Goal: Task Accomplishment & Management: Complete application form

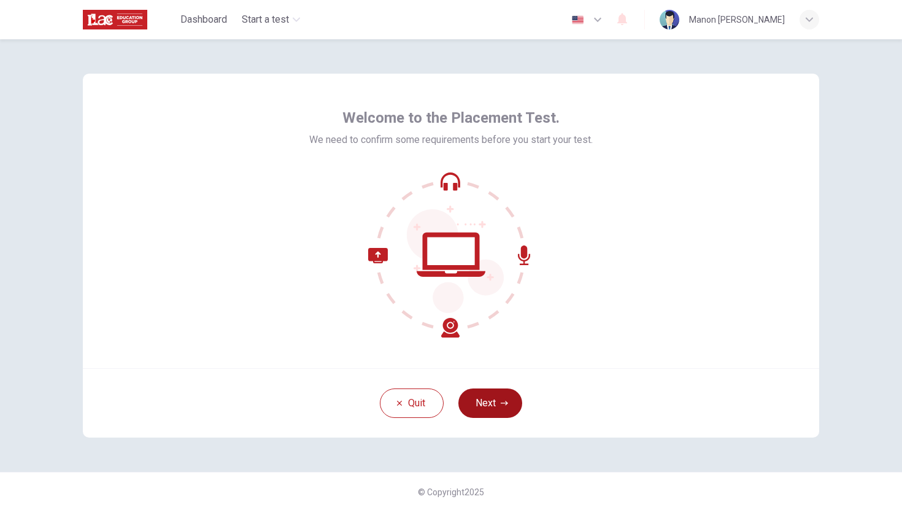
click at [490, 400] on button "Next" at bounding box center [490, 402] width 64 height 29
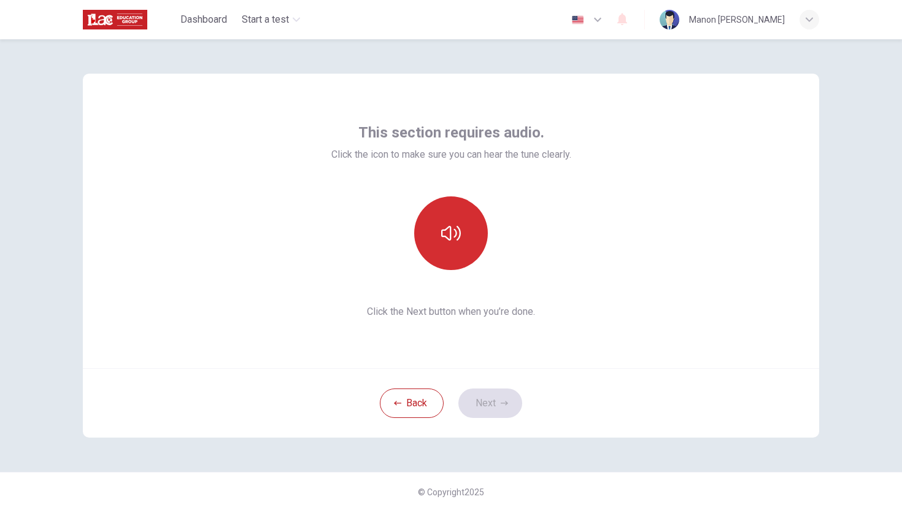
click at [444, 239] on icon "button" at bounding box center [451, 233] width 20 height 20
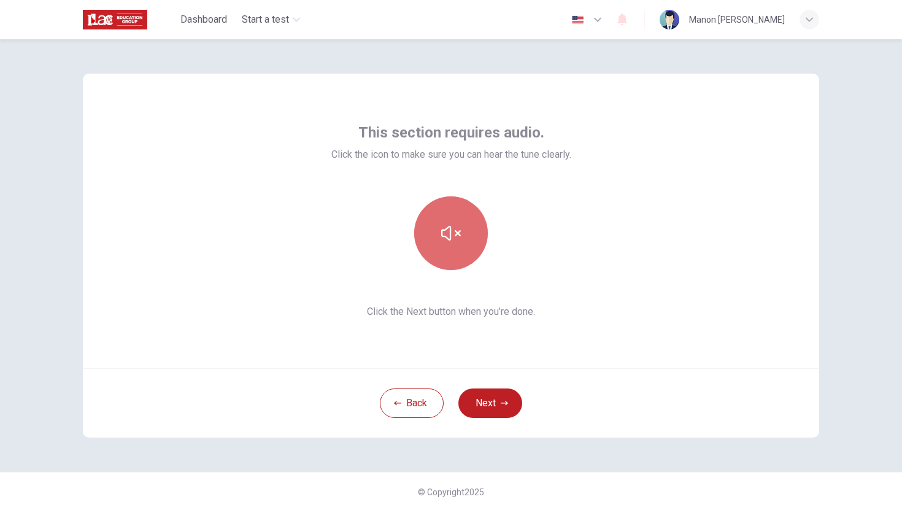
click at [451, 231] on icon "button" at bounding box center [451, 233] width 20 height 20
click at [452, 232] on icon "button" at bounding box center [451, 233] width 20 height 20
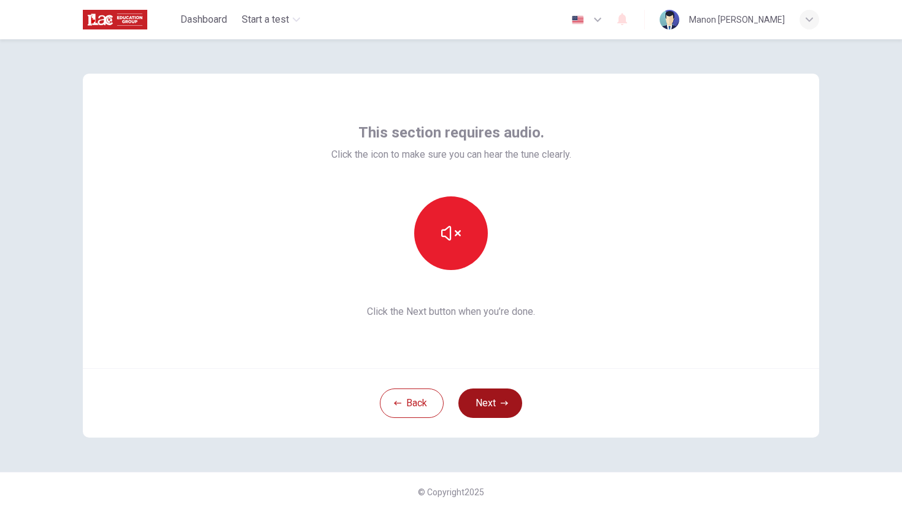
click at [509, 404] on button "Next" at bounding box center [490, 402] width 64 height 29
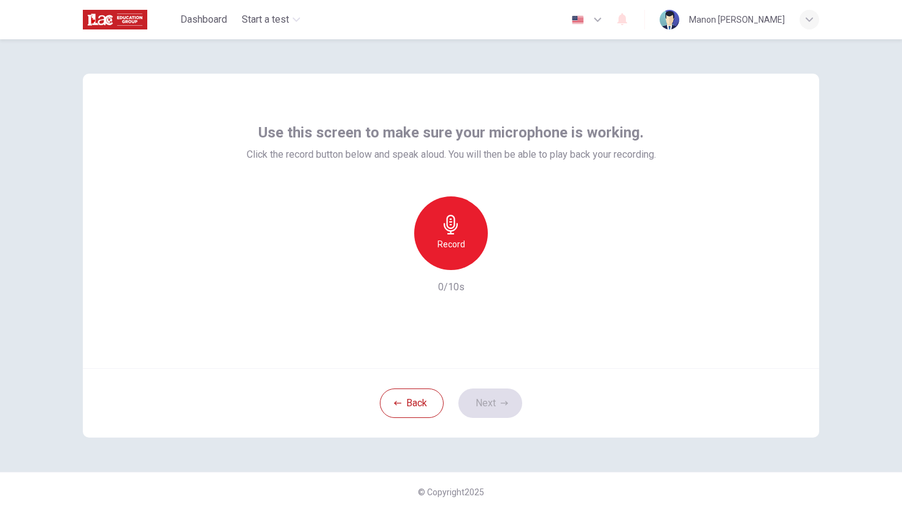
click at [465, 243] on div "Record" at bounding box center [451, 233] width 74 height 74
click at [454, 230] on icon "button" at bounding box center [451, 225] width 14 height 20
click at [506, 260] on icon "button" at bounding box center [509, 260] width 6 height 7
click at [508, 259] on icon "button" at bounding box center [509, 260] width 6 height 7
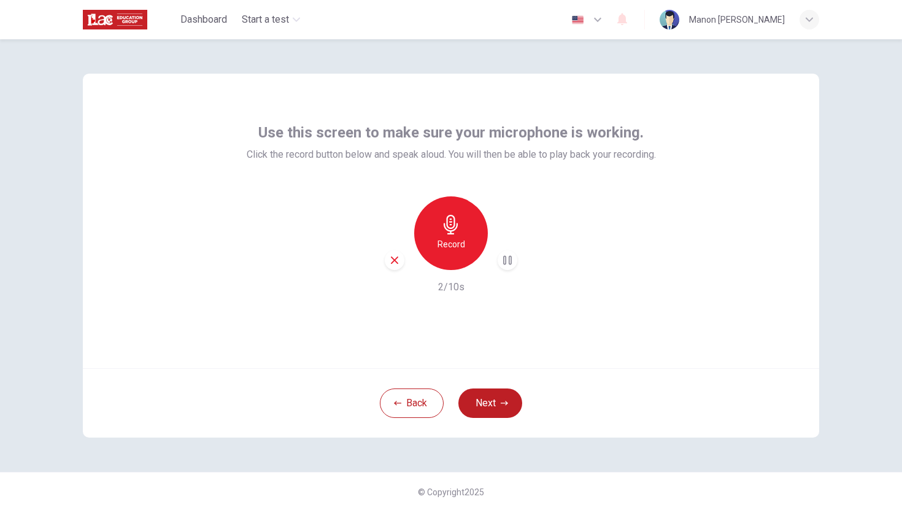
click at [456, 233] on icon "button" at bounding box center [451, 225] width 20 height 20
click at [508, 260] on icon "button" at bounding box center [509, 260] width 6 height 7
click at [393, 257] on icon "button" at bounding box center [394, 260] width 11 height 11
click at [458, 239] on h6 "Record" at bounding box center [452, 244] width 28 height 15
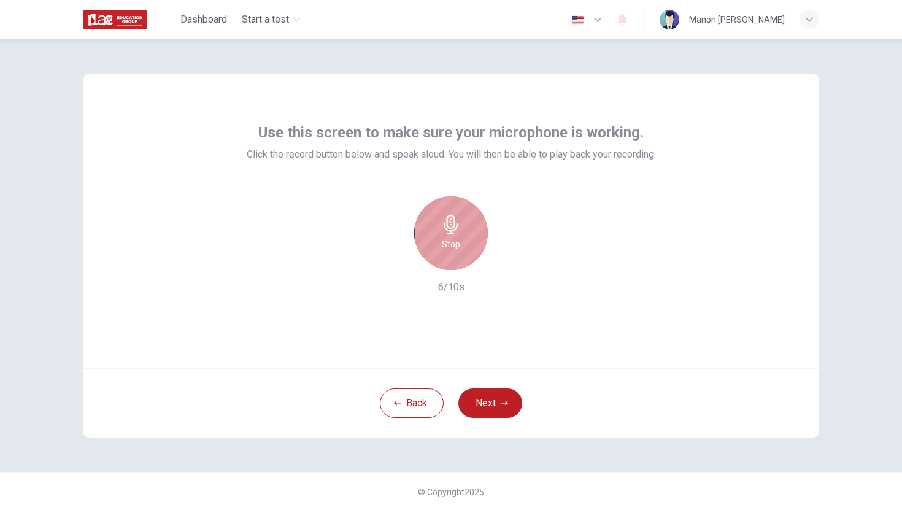
click at [458, 239] on h6 "Stop" at bounding box center [451, 244] width 18 height 15
click at [514, 260] on div "button" at bounding box center [508, 260] width 20 height 20
click at [392, 259] on icon "button" at bounding box center [394, 260] width 11 height 11
click at [449, 222] on icon "button" at bounding box center [451, 225] width 20 height 20
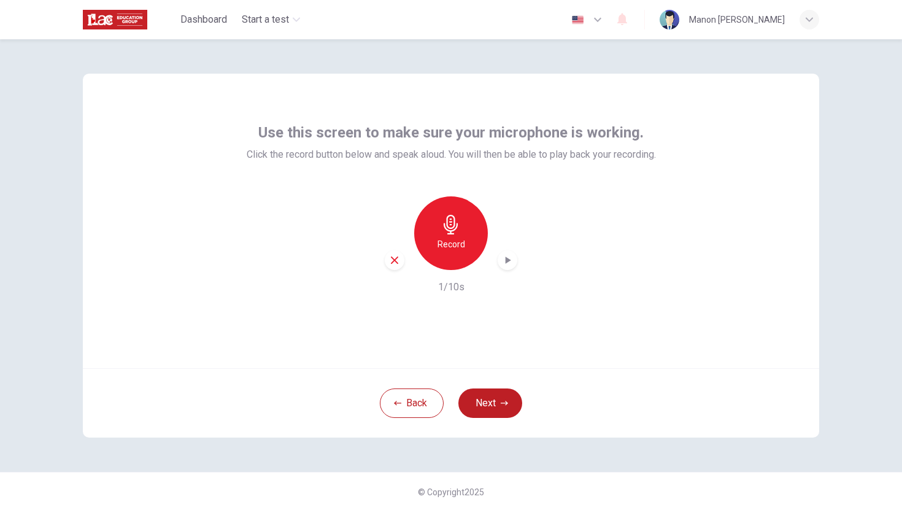
click at [508, 262] on icon "button" at bounding box center [507, 260] width 12 height 12
click at [607, 371] on div "Back Next" at bounding box center [451, 402] width 736 height 69
click at [512, 395] on button "Next" at bounding box center [490, 402] width 64 height 29
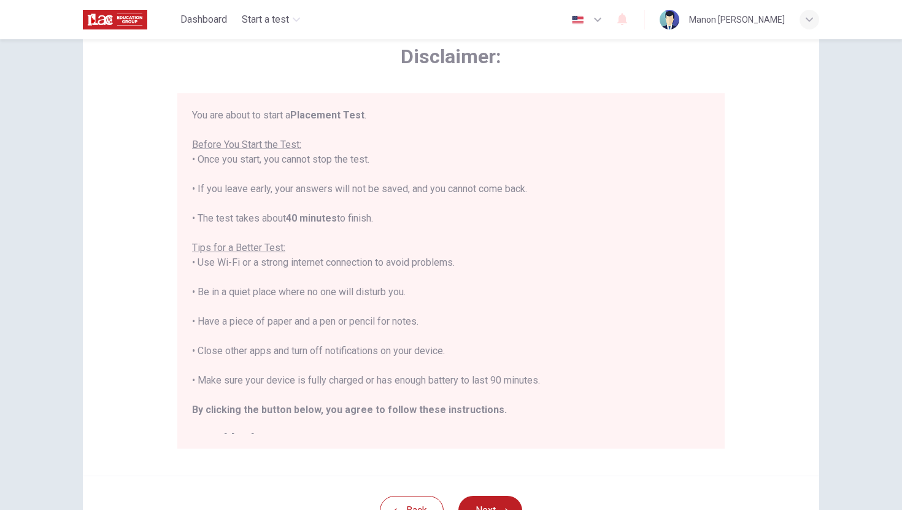
scroll to position [172, 0]
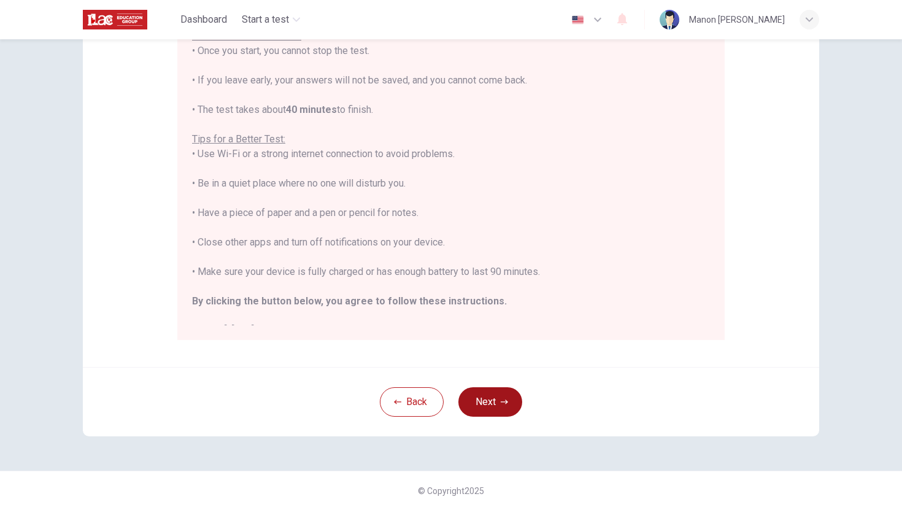
click at [486, 407] on button "Next" at bounding box center [490, 401] width 64 height 29
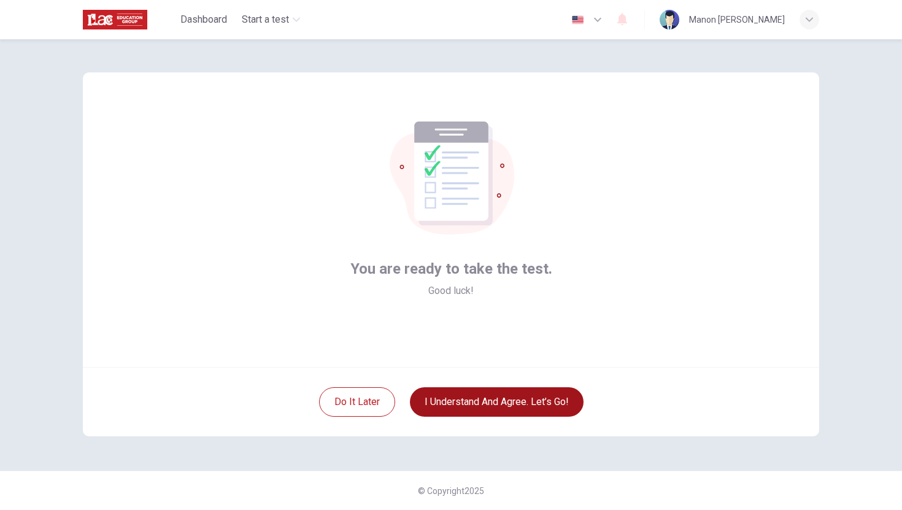
click at [486, 407] on button "I understand and agree. Let’s go!" at bounding box center [497, 401] width 174 height 29
click at [475, 395] on button "I understand and agree. Let’s go!" at bounding box center [497, 401] width 174 height 29
click at [493, 399] on button "I understand and agree. Let’s go!" at bounding box center [497, 402] width 174 height 29
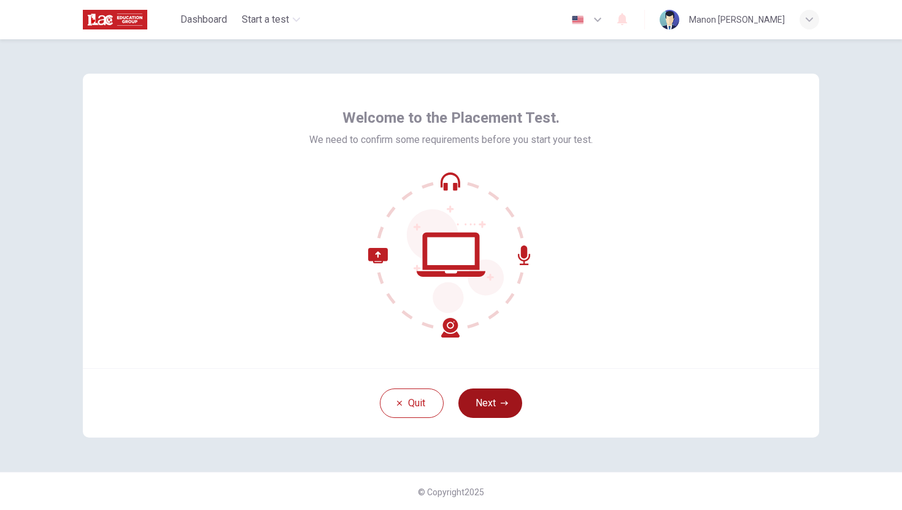
click at [484, 401] on button "Next" at bounding box center [490, 402] width 64 height 29
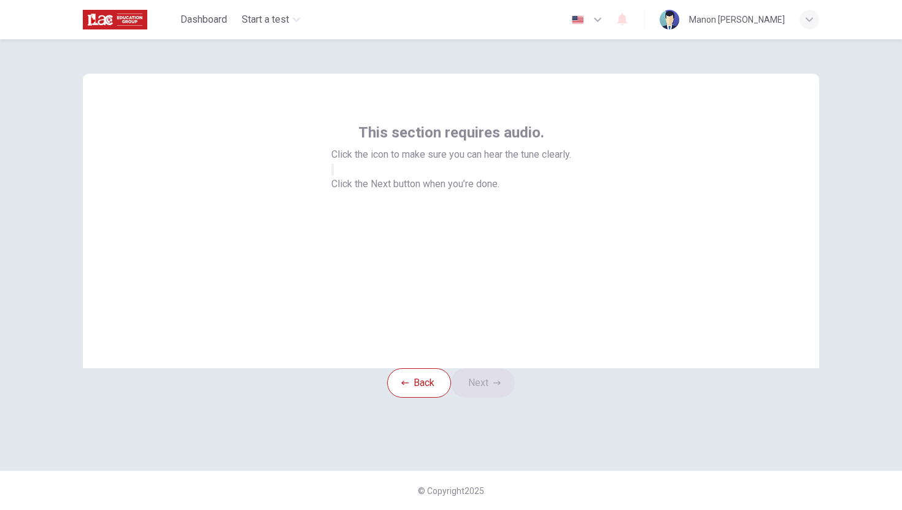
click at [333, 172] on icon "button" at bounding box center [333, 172] width 0 height 0
click at [472, 398] on button "Next" at bounding box center [483, 382] width 64 height 29
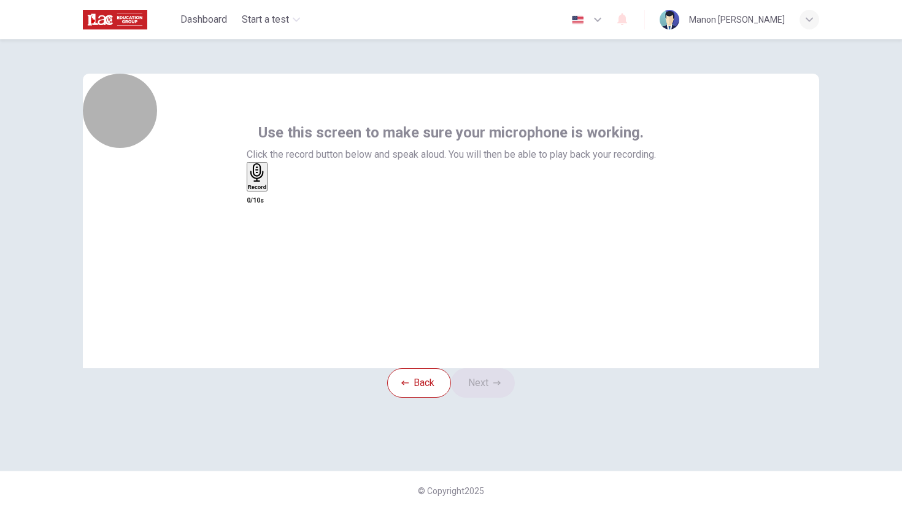
click at [267, 190] on h6 "Record" at bounding box center [257, 187] width 19 height 6
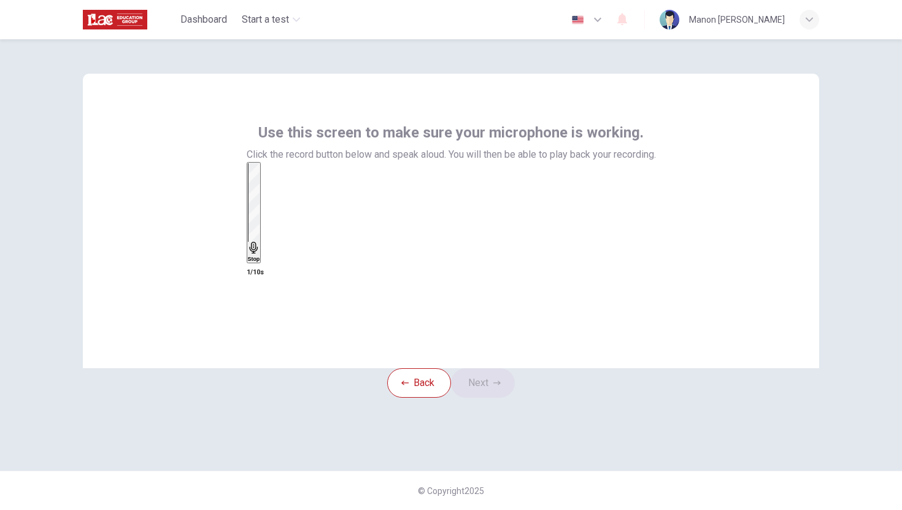
click at [260, 256] on h6 "Stop" at bounding box center [254, 259] width 12 height 6
click at [492, 398] on button "Next" at bounding box center [483, 382] width 64 height 29
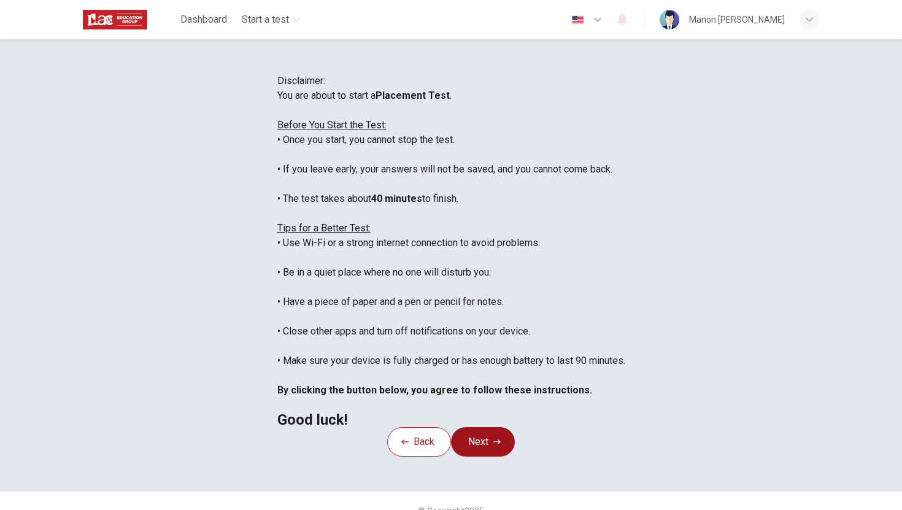
scroll to position [172, 0]
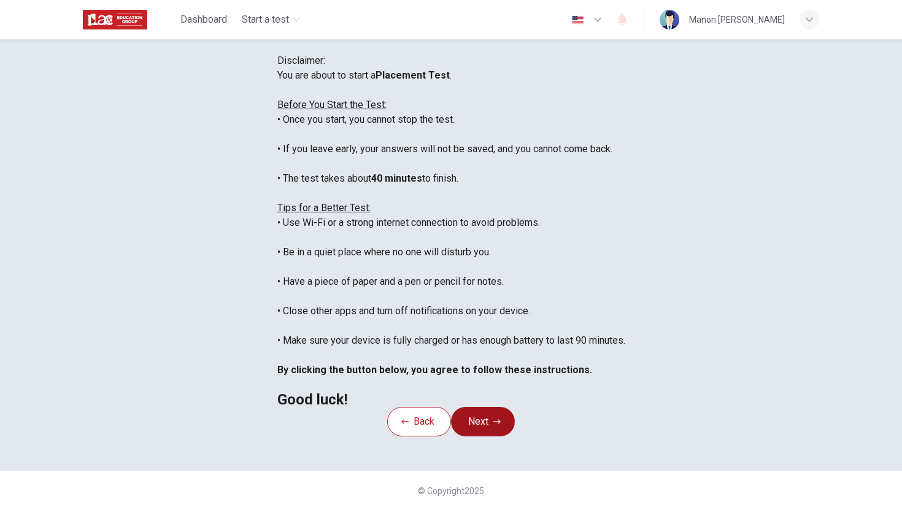
click at [506, 407] on button "Next" at bounding box center [483, 421] width 64 height 29
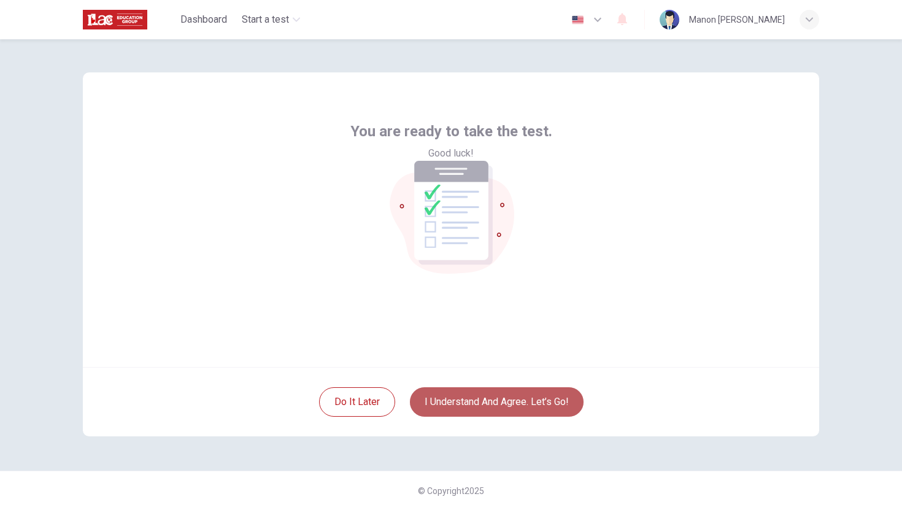
click at [501, 400] on button "I understand and agree. Let’s go!" at bounding box center [497, 401] width 174 height 29
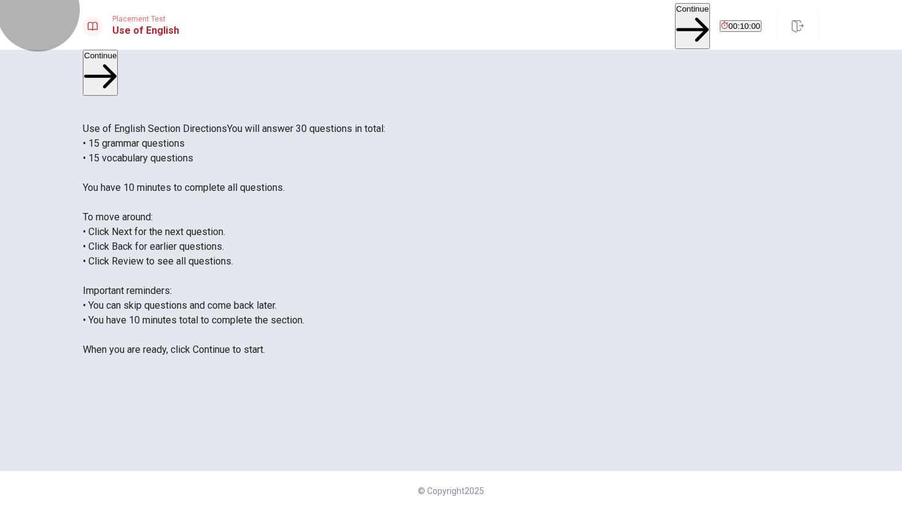
click at [675, 18] on button "Continue" at bounding box center [692, 26] width 35 height 46
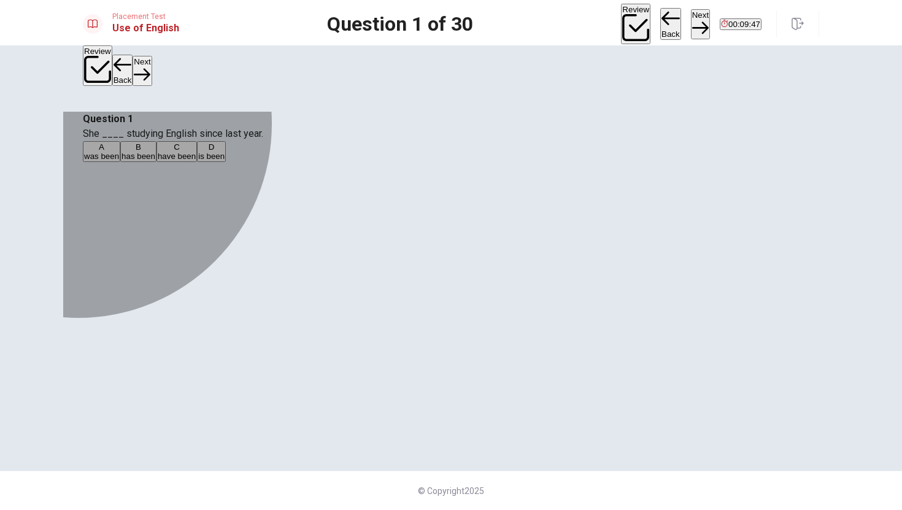
click at [155, 152] on div "B" at bounding box center [139, 146] width 34 height 9
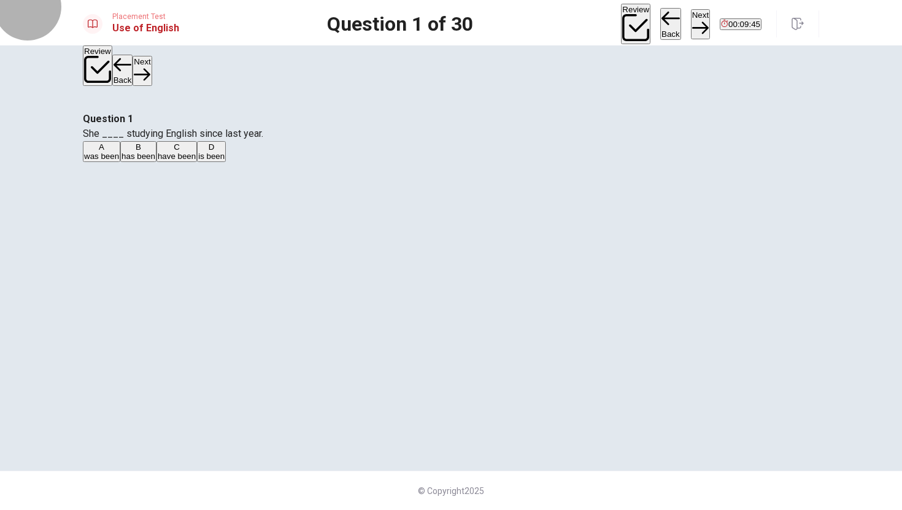
click at [691, 15] on button "Next" at bounding box center [700, 24] width 19 height 30
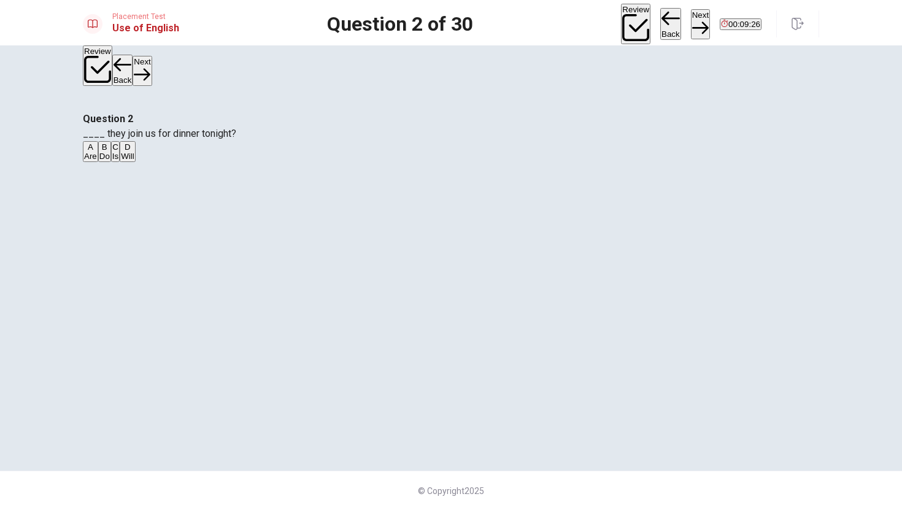
click at [97, 152] on div "A" at bounding box center [90, 146] width 13 height 9
click at [110, 152] on div "B" at bounding box center [104, 146] width 10 height 9
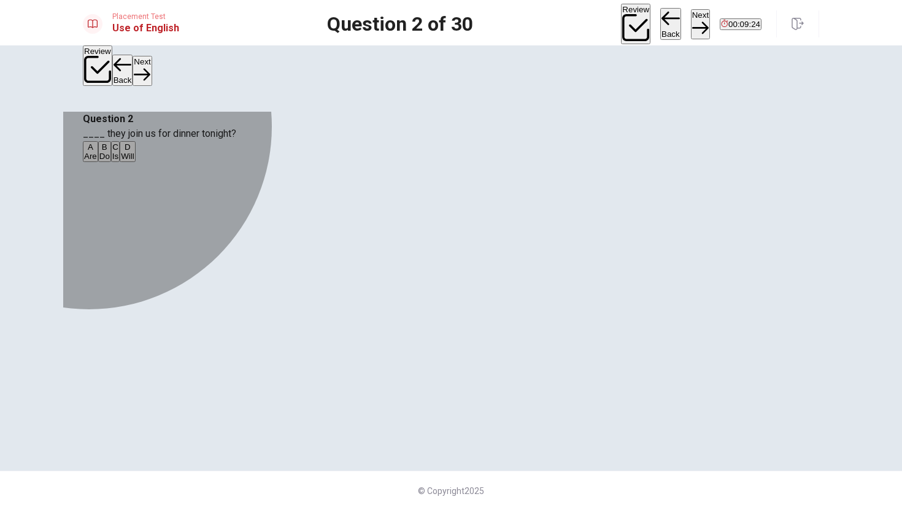
click at [98, 162] on button "A Are" at bounding box center [90, 151] width 15 height 21
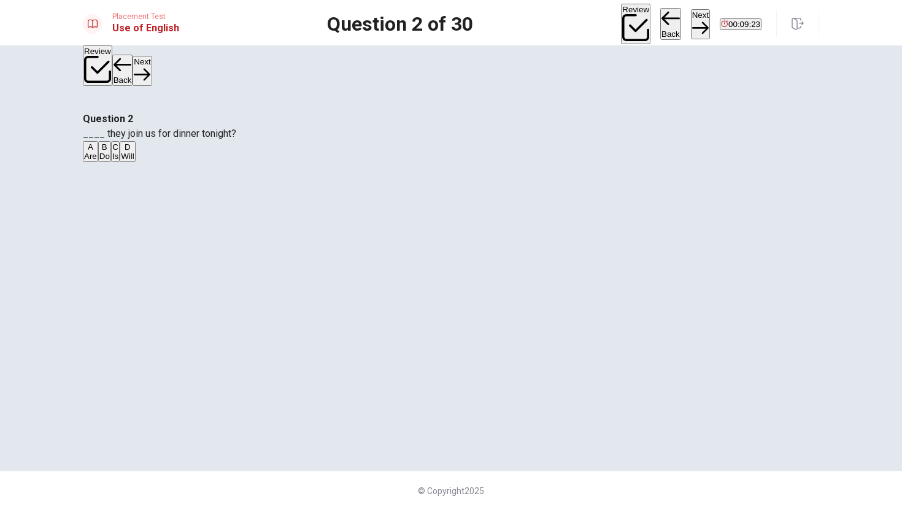
click at [691, 14] on button "Next" at bounding box center [700, 24] width 19 height 30
click at [660, 14] on button "Back" at bounding box center [670, 24] width 21 height 32
click at [414, 163] on div "A Are B Do C Is D Will" at bounding box center [451, 152] width 736 height 22
click at [111, 162] on button "B Do" at bounding box center [104, 151] width 13 height 21
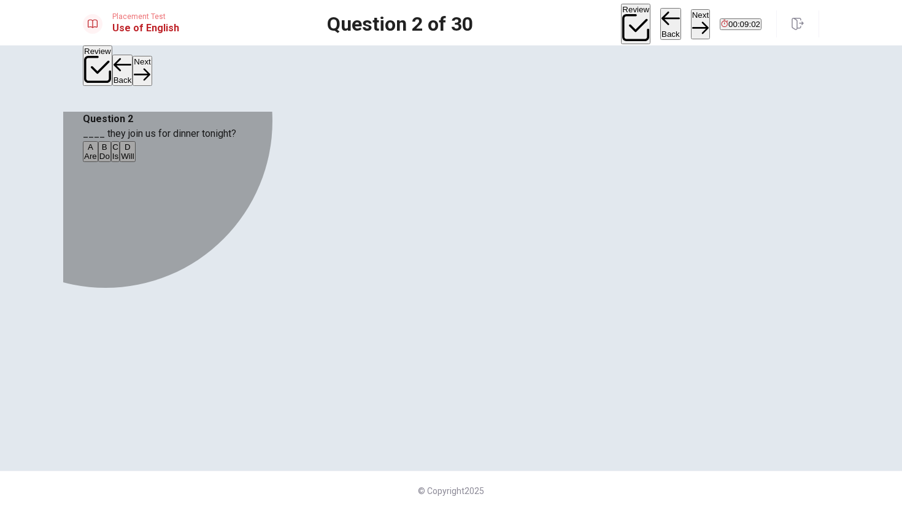
click at [120, 162] on button "C Is" at bounding box center [115, 151] width 9 height 21
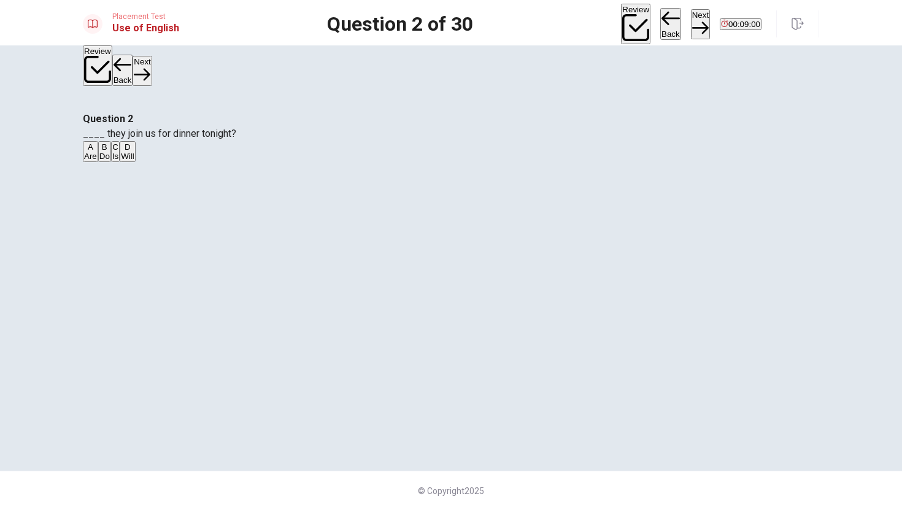
click at [98, 162] on button "A Are" at bounding box center [90, 151] width 15 height 21
click at [691, 23] on button "Next" at bounding box center [700, 24] width 19 height 30
click at [104, 162] on button "A Does" at bounding box center [93, 151] width 21 height 21
click at [120, 162] on button "B Are" at bounding box center [111, 151] width 15 height 21
click at [691, 12] on button "Next" at bounding box center [700, 24] width 19 height 30
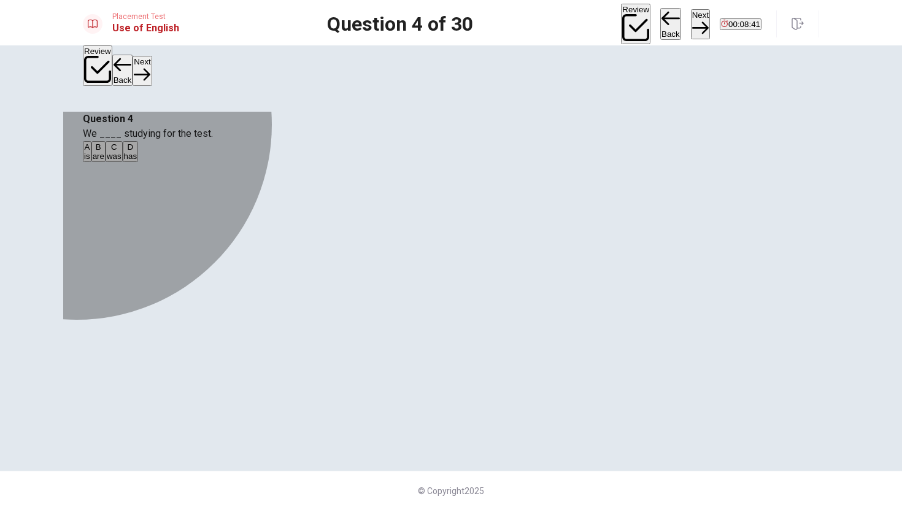
click at [104, 152] on div "B" at bounding box center [99, 146] width 12 height 9
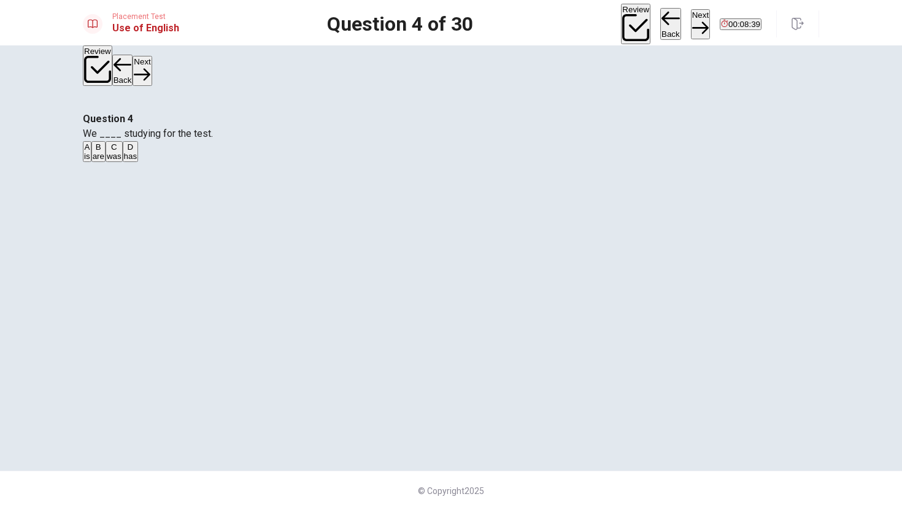
click at [691, 14] on button "Next" at bounding box center [700, 24] width 19 height 30
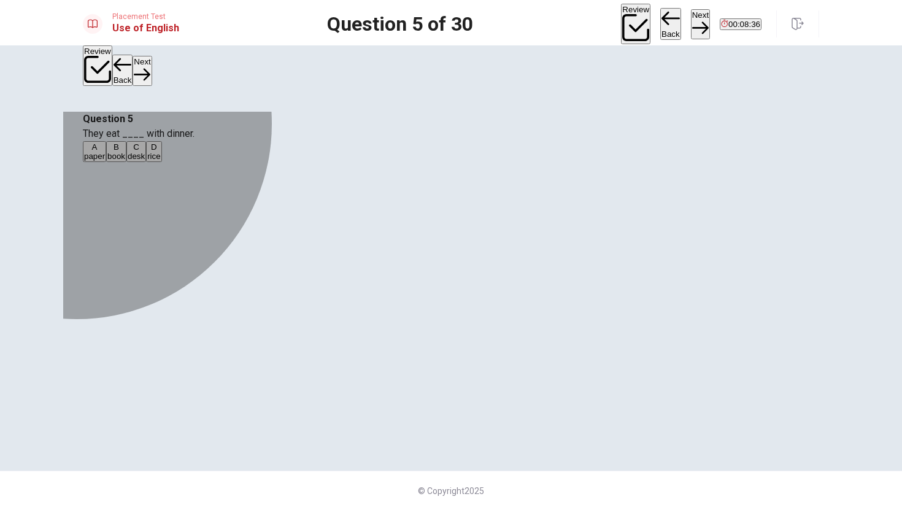
click at [160, 152] on div "D" at bounding box center [153, 146] width 13 height 9
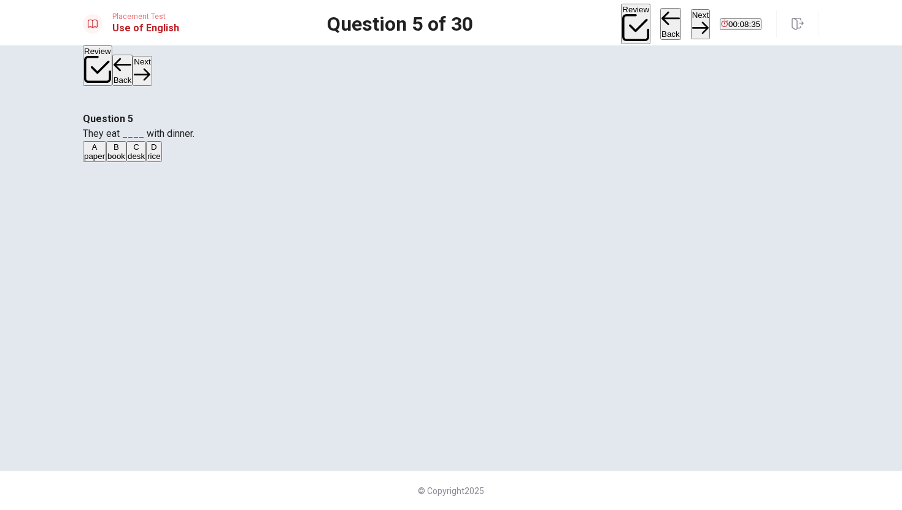
click at [691, 18] on button "Next" at bounding box center [700, 24] width 19 height 30
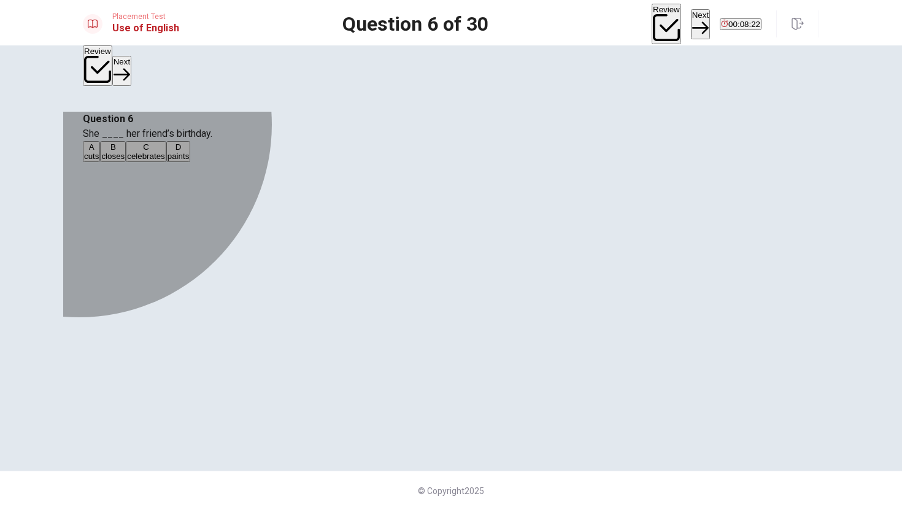
click at [165, 152] on div "C" at bounding box center [146, 146] width 38 height 9
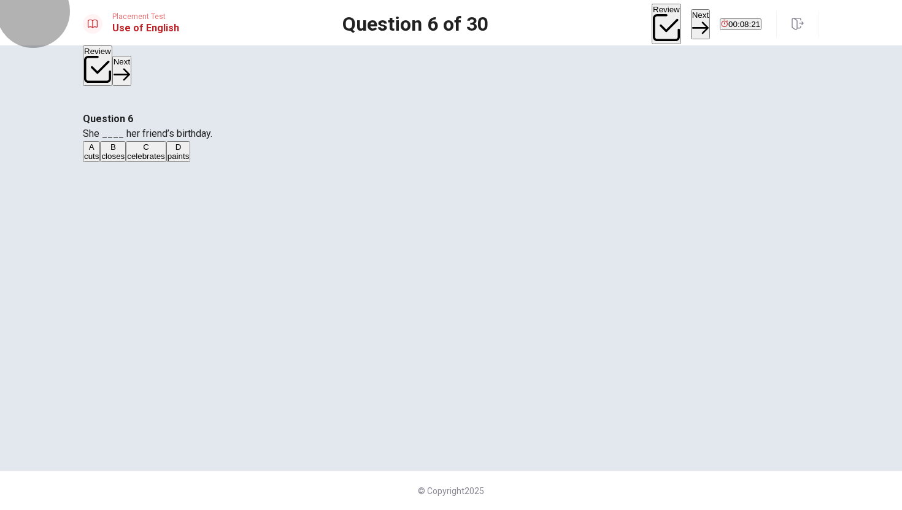
click at [691, 20] on button "Next" at bounding box center [700, 24] width 19 height 30
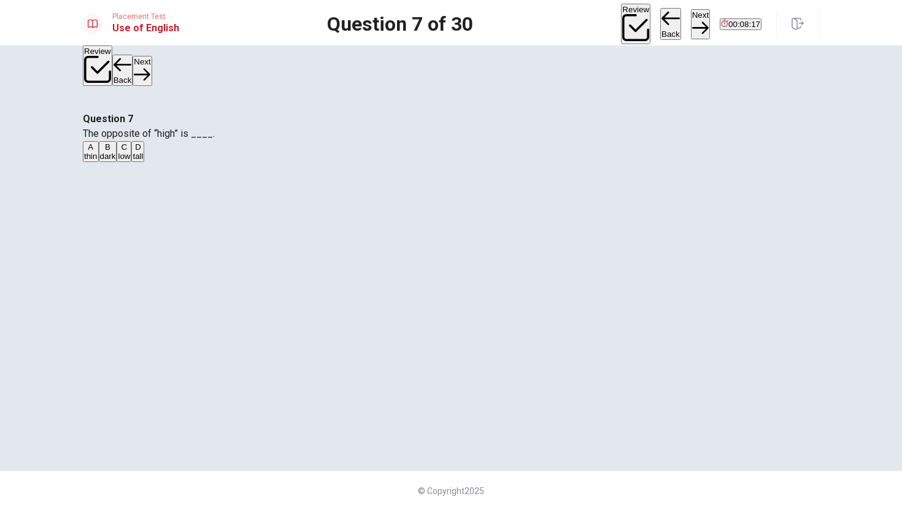
click at [130, 152] on div "C" at bounding box center [124, 146] width 12 height 9
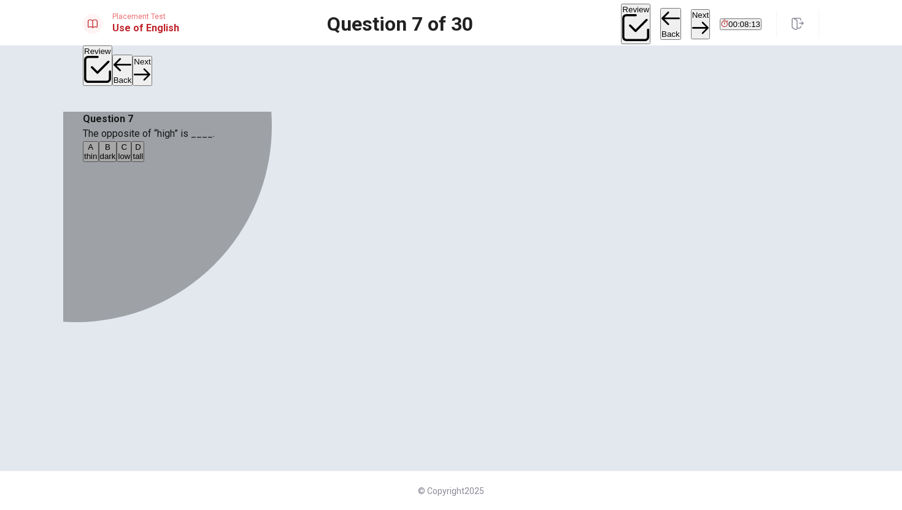
click at [98, 152] on div "A" at bounding box center [91, 146] width 14 height 9
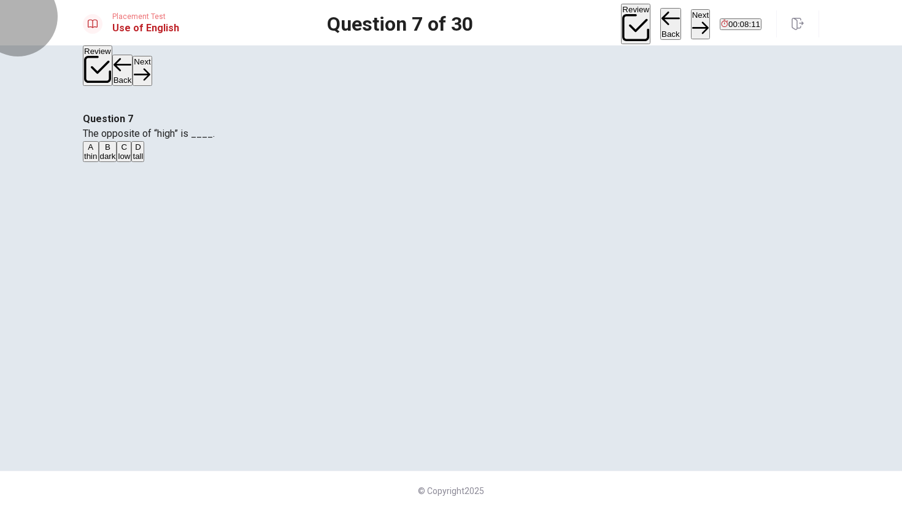
click at [691, 25] on button "Next" at bounding box center [700, 24] width 19 height 30
click at [99, 162] on button "A dog" at bounding box center [91, 151] width 16 height 21
click at [655, 7] on div "Review Back Next 00:08:07" at bounding box center [720, 24] width 198 height 41
click at [691, 15] on button "Next" at bounding box center [700, 24] width 19 height 30
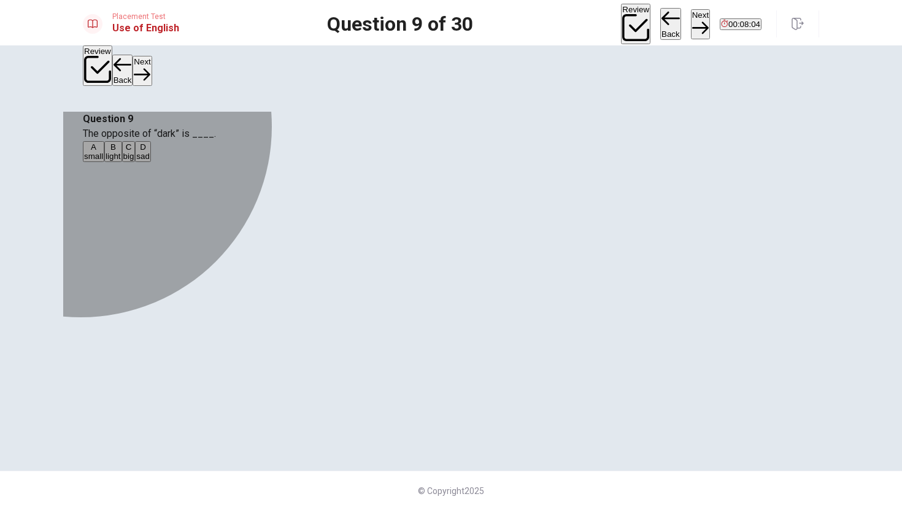
click at [120, 152] on div "B" at bounding box center [113, 146] width 15 height 9
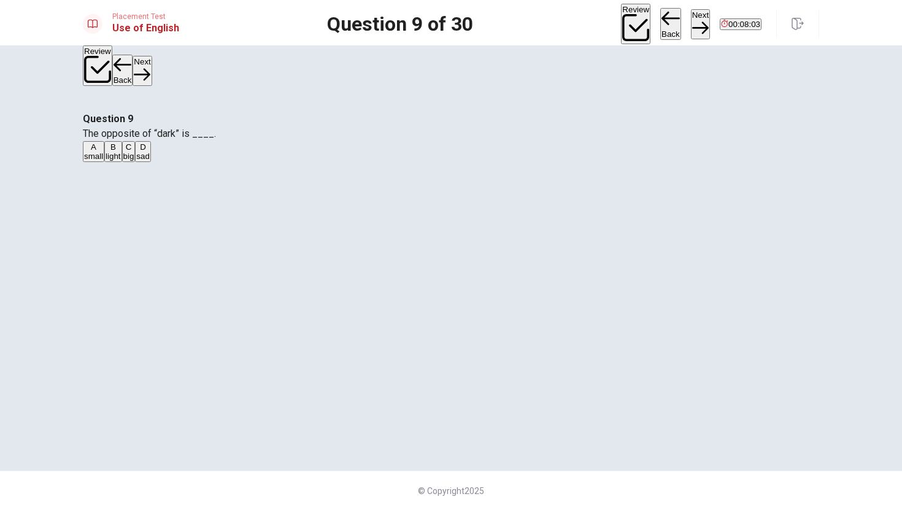
click at [691, 22] on button "Next" at bounding box center [700, 24] width 19 height 30
click at [133, 152] on div "B" at bounding box center [122, 146] width 20 height 9
click at [691, 15] on button "Next" at bounding box center [700, 24] width 19 height 30
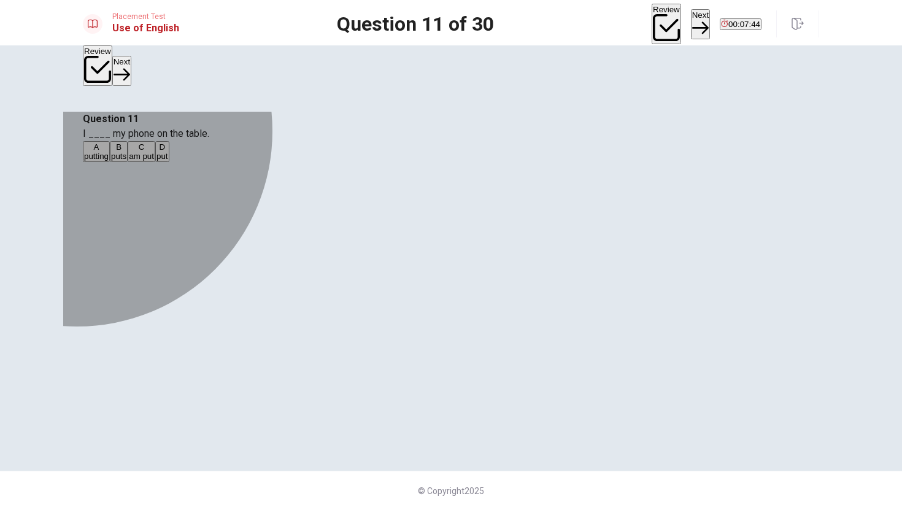
click at [109, 152] on div "A" at bounding box center [96, 146] width 25 height 9
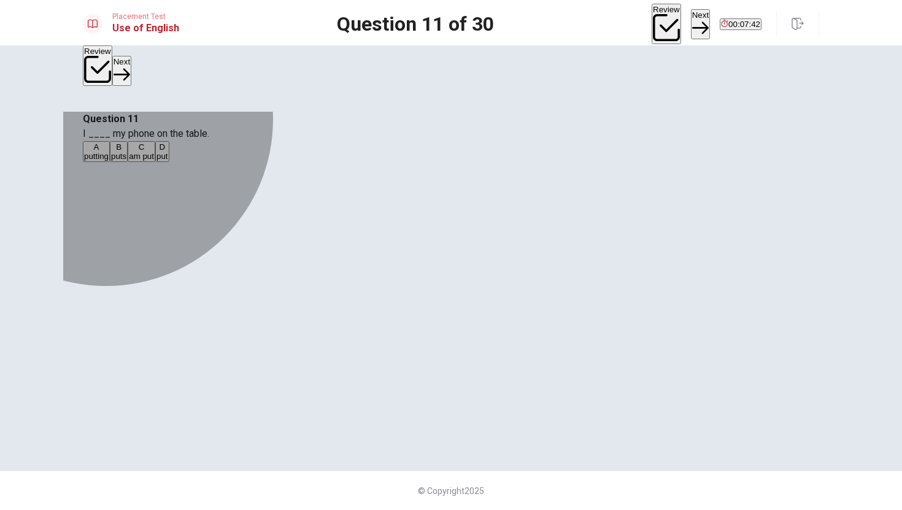
click at [168, 161] on span "put" at bounding box center [162, 156] width 12 height 9
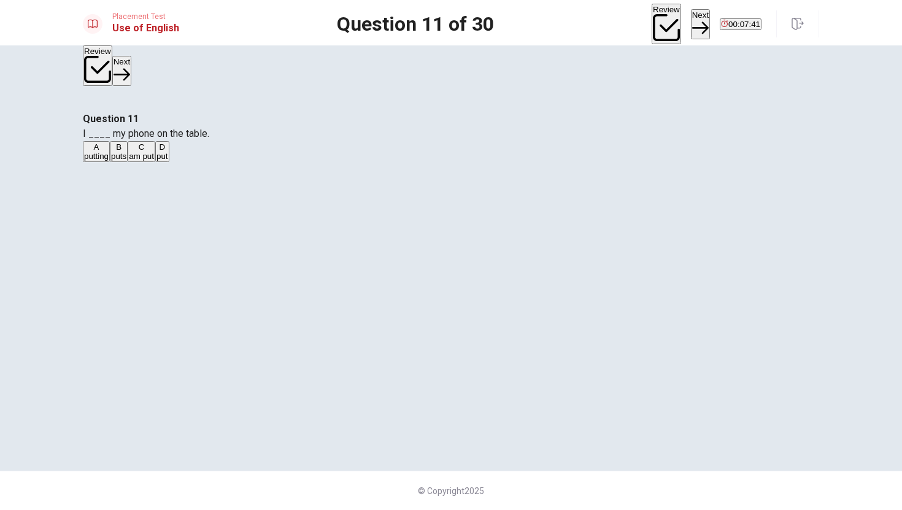
click at [691, 17] on button "Next" at bounding box center [700, 24] width 19 height 30
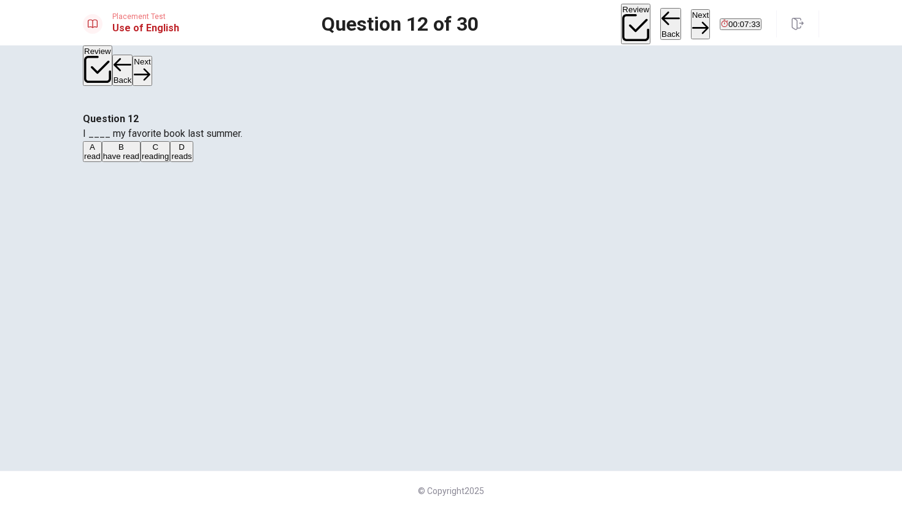
click at [193, 162] on button "D reads" at bounding box center [181, 151] width 23 height 21
click at [141, 162] on button "B have read" at bounding box center [121, 151] width 39 height 21
click at [691, 18] on button "Next" at bounding box center [700, 24] width 19 height 30
click at [117, 162] on button "B did" at bounding box center [110, 151] width 14 height 21
click at [691, 15] on button "Next" at bounding box center [700, 24] width 19 height 30
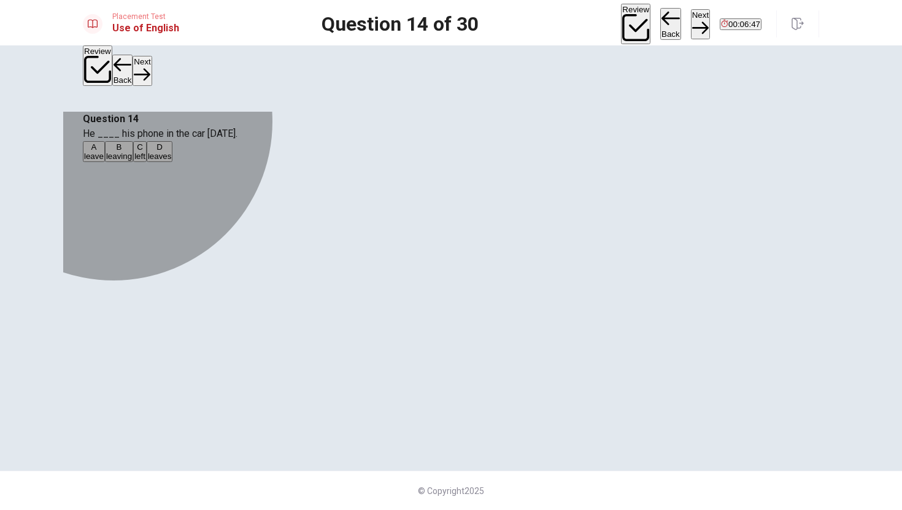
click at [172, 161] on span "leaves" at bounding box center [160, 156] width 24 height 9
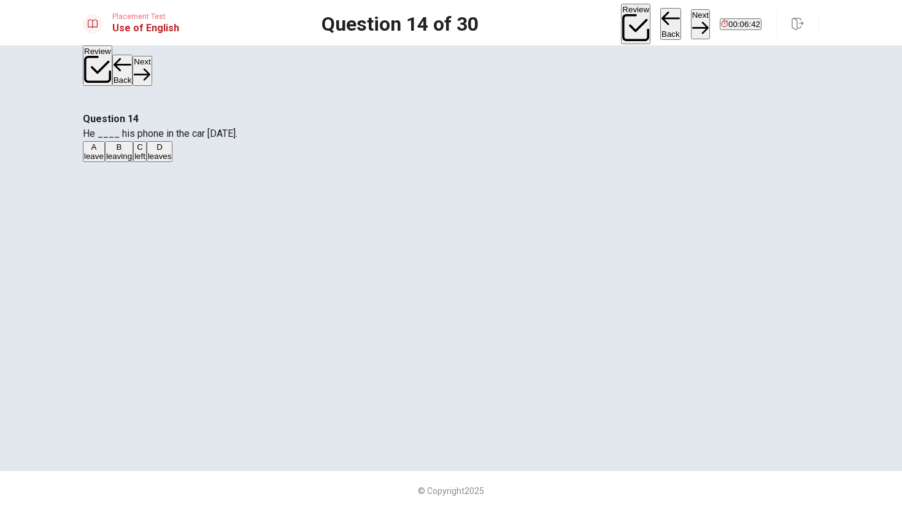
click at [147, 162] on button "C left" at bounding box center [140, 151] width 14 height 21
click at [691, 25] on button "Next" at bounding box center [700, 24] width 19 height 30
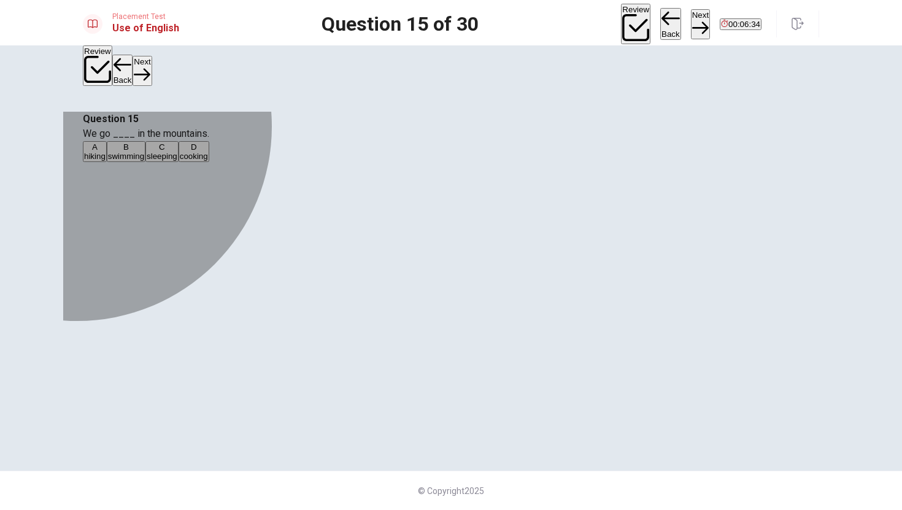
click at [106, 152] on div "A" at bounding box center [94, 146] width 21 height 9
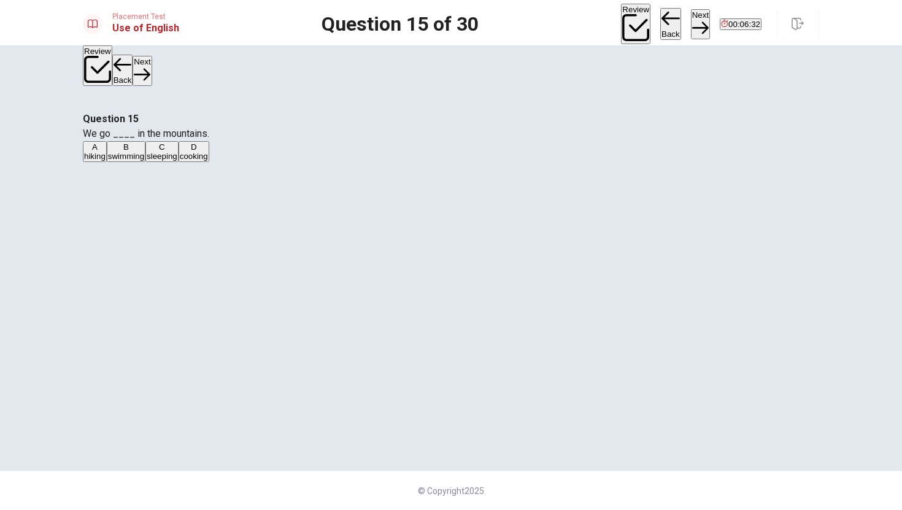
click at [691, 22] on button "Next" at bounding box center [700, 24] width 19 height 30
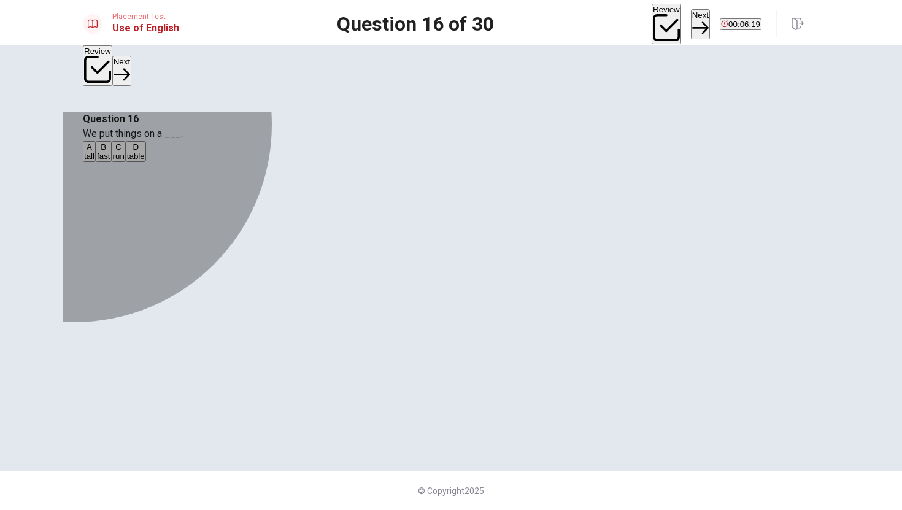
click at [145, 152] on div "D" at bounding box center [136, 146] width 18 height 9
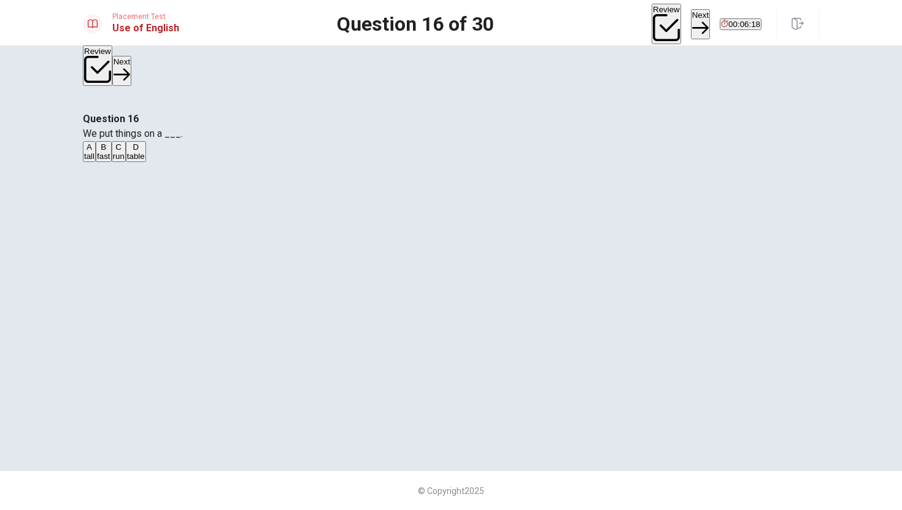
click at [691, 14] on button "Next" at bounding box center [700, 24] width 19 height 30
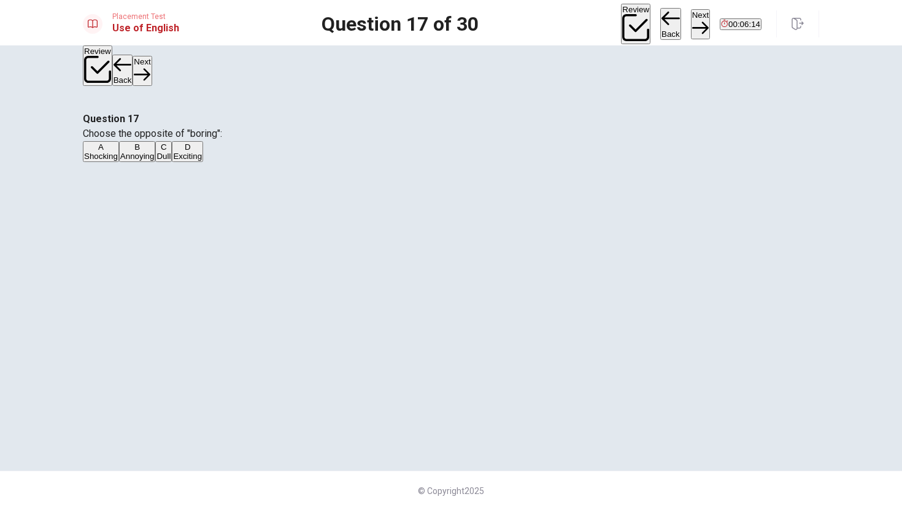
click at [202, 152] on div "D" at bounding box center [187, 146] width 29 height 9
click at [691, 17] on button "Next" at bounding box center [700, 24] width 19 height 30
click at [165, 152] on div "C" at bounding box center [156, 146] width 18 height 9
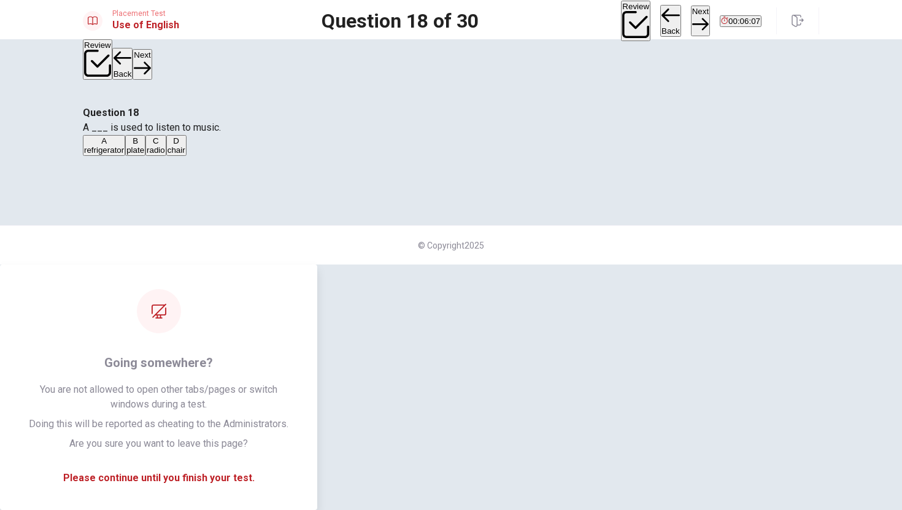
click at [691, 19] on button "Next" at bounding box center [700, 21] width 19 height 30
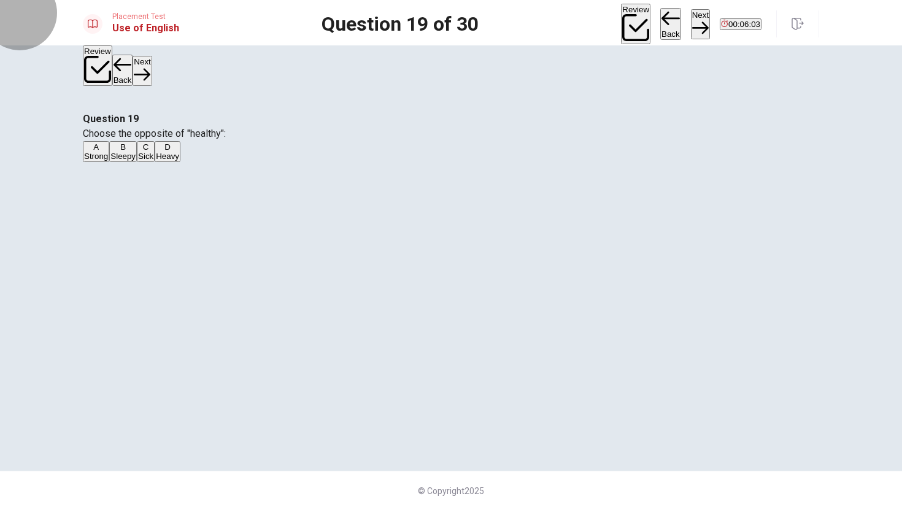
click at [660, 21] on button "Back" at bounding box center [670, 24] width 21 height 32
click at [691, 19] on button "Next" at bounding box center [700, 24] width 19 height 30
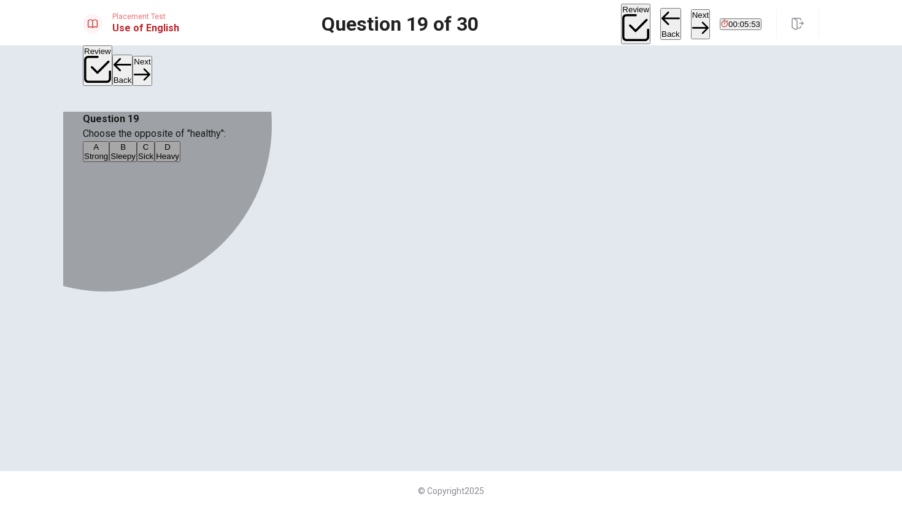
click at [153, 161] on span "Sick" at bounding box center [145, 156] width 15 height 9
click at [180, 162] on button "D Heavy" at bounding box center [168, 151] width 26 height 21
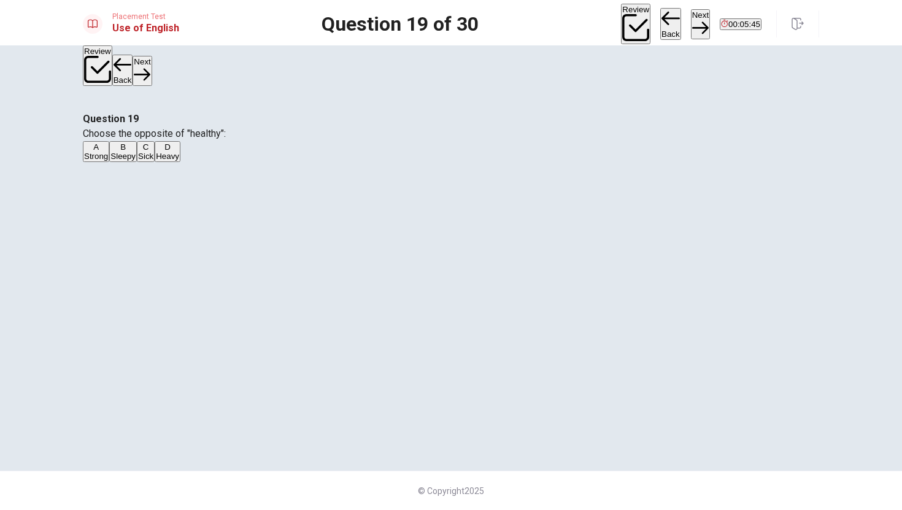
click at [691, 12] on button "Next" at bounding box center [700, 24] width 19 height 30
click at [112, 162] on button "A will see" at bounding box center [97, 151] width 29 height 21
click at [691, 15] on button "Next" at bounding box center [700, 24] width 19 height 30
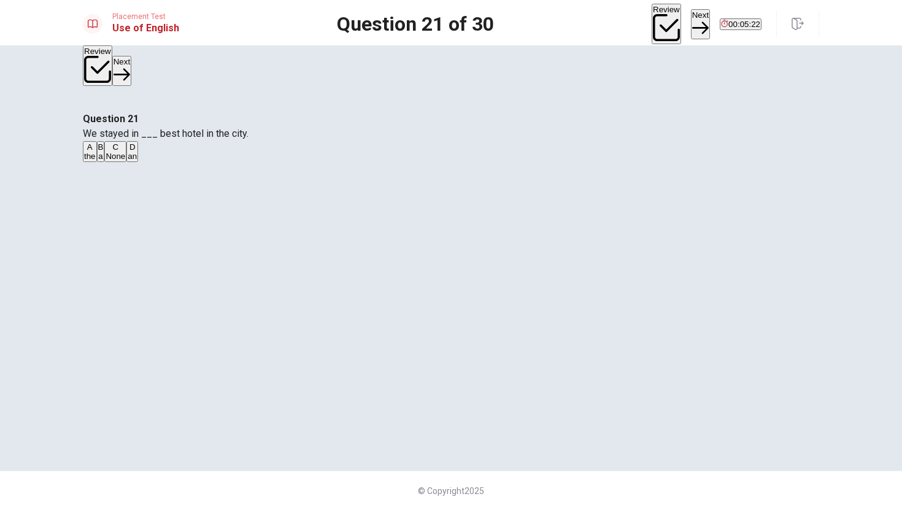
click at [96, 152] on div "A" at bounding box center [90, 146] width 12 height 9
click at [691, 10] on button "Next" at bounding box center [700, 24] width 19 height 30
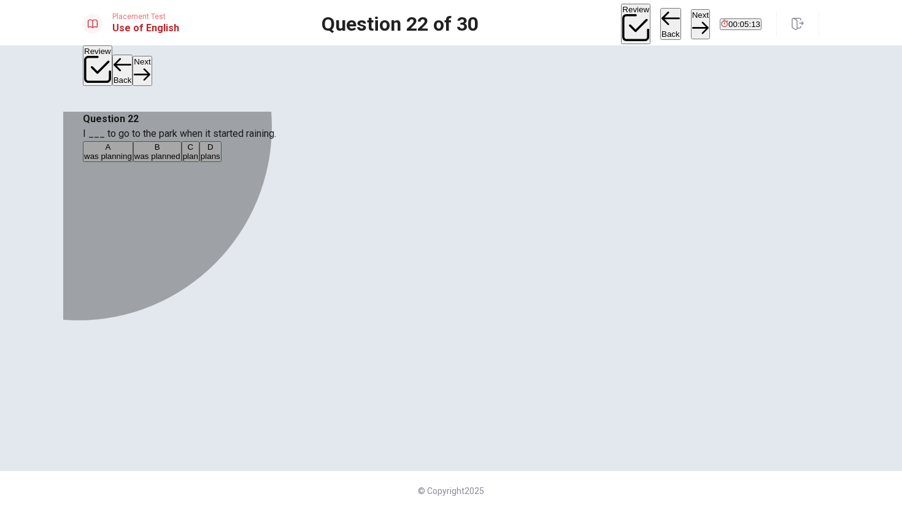
click at [132, 152] on div "A" at bounding box center [108, 146] width 48 height 9
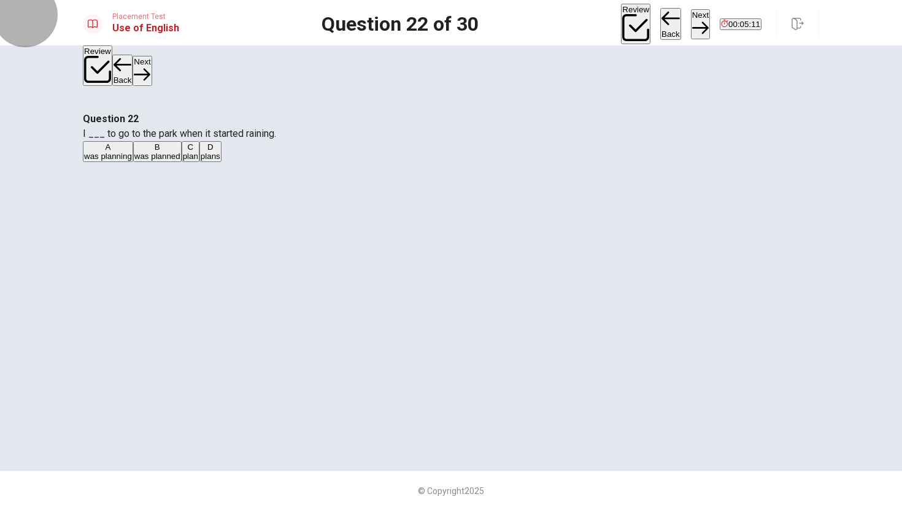
click at [691, 23] on button "Next" at bounding box center [700, 24] width 19 height 30
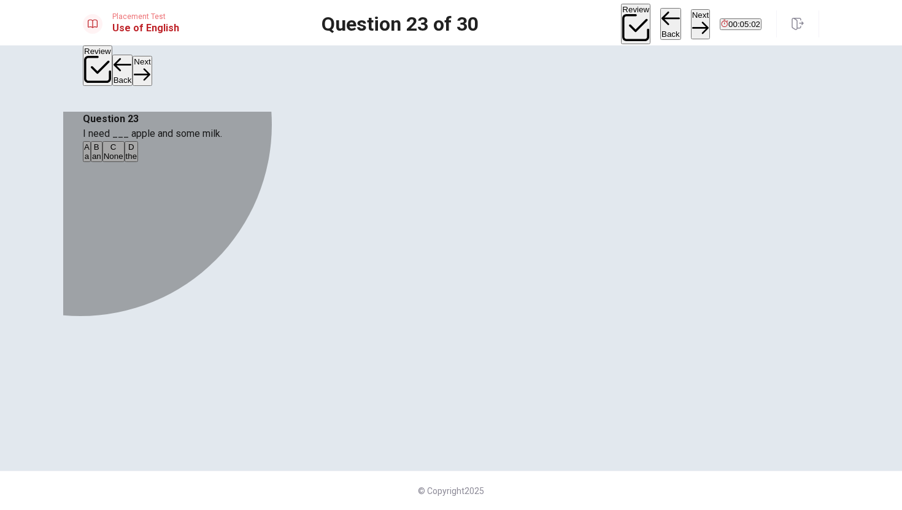
click at [101, 152] on div "B" at bounding box center [96, 146] width 9 height 9
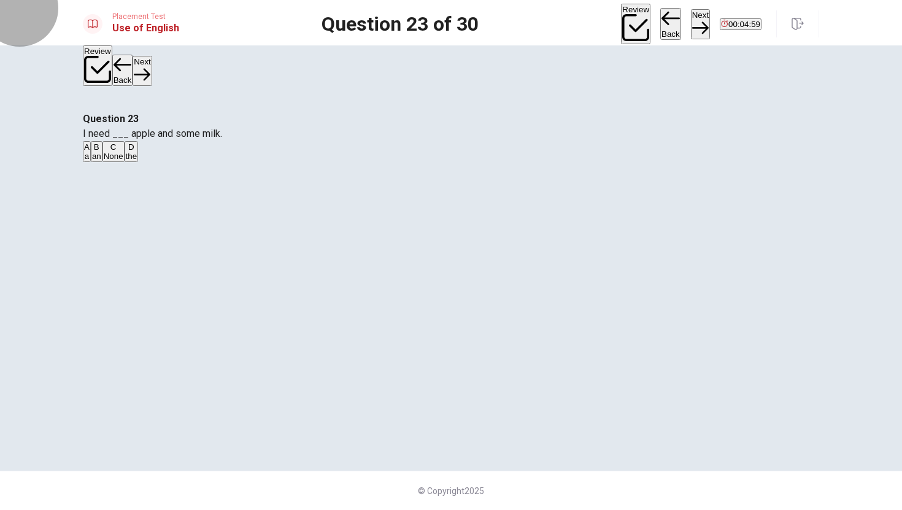
click at [691, 17] on button "Next" at bounding box center [700, 24] width 19 height 30
click at [156, 161] on span "going" at bounding box center [146, 156] width 20 height 9
click at [103, 162] on button "A goes" at bounding box center [93, 151] width 20 height 21
click at [691, 18] on button "Next" at bounding box center [700, 24] width 19 height 30
click at [218, 161] on span "avoid them" at bounding box center [198, 156] width 40 height 9
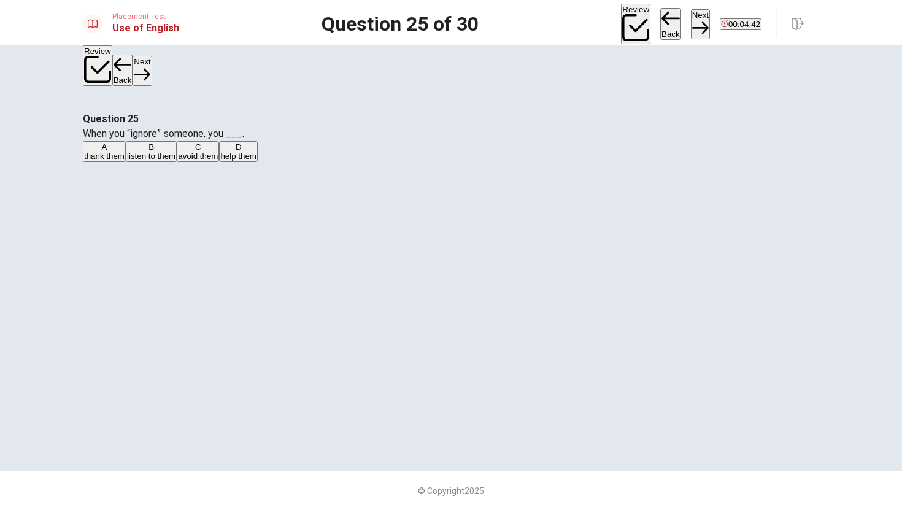
click at [691, 20] on button "Next" at bounding box center [700, 24] width 19 height 30
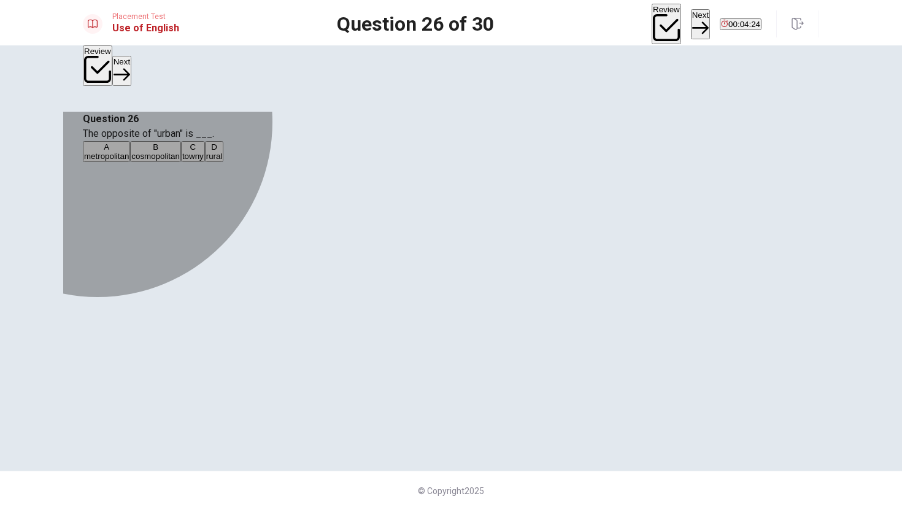
click at [223, 161] on span "rural" at bounding box center [214, 156] width 17 height 9
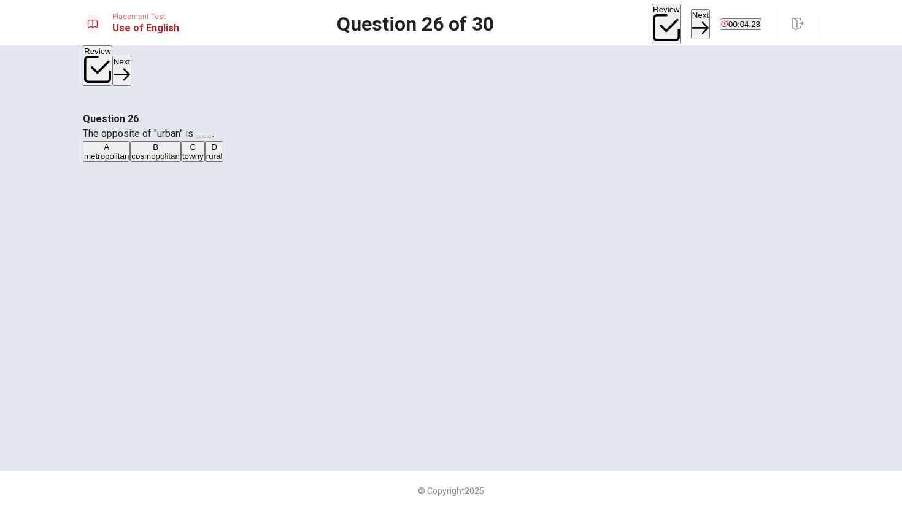
click at [691, 18] on button "Next" at bounding box center [700, 24] width 19 height 30
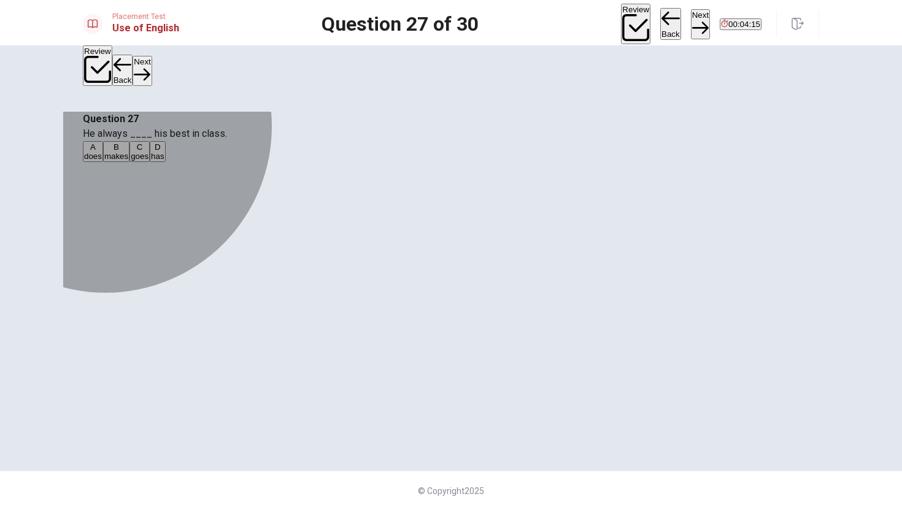
click at [102, 161] on span "does" at bounding box center [93, 156] width 18 height 9
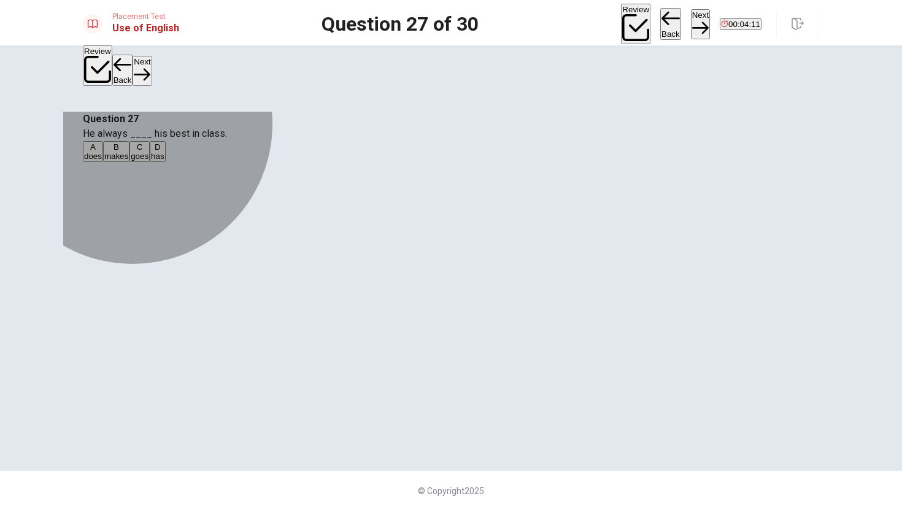
click at [129, 162] on button "B makes" at bounding box center [116, 151] width 26 height 21
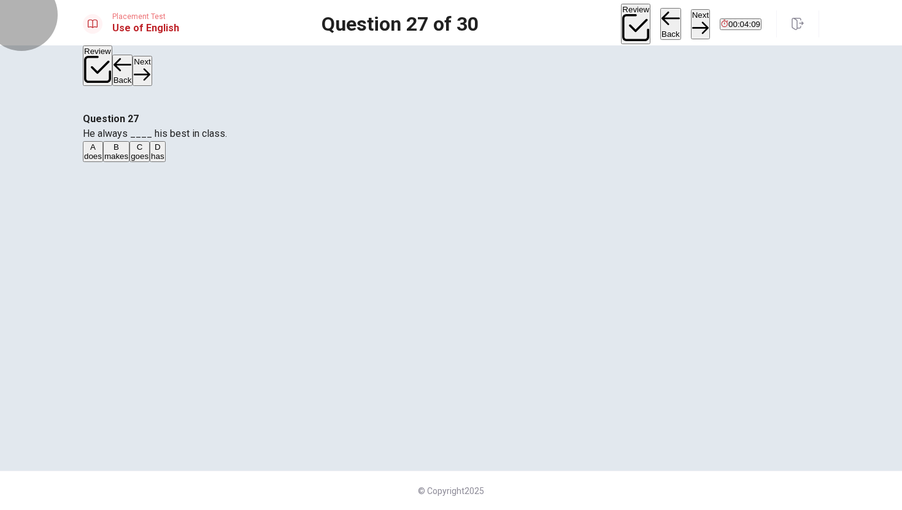
click at [691, 23] on button "Next" at bounding box center [700, 24] width 19 height 30
click at [161, 162] on button "D sofa" at bounding box center [153, 151] width 18 height 21
click at [691, 18] on button "Next" at bounding box center [700, 24] width 19 height 30
click at [206, 161] on span "boring" at bounding box center [194, 156] width 23 height 9
click at [691, 17] on button "Next" at bounding box center [700, 24] width 19 height 30
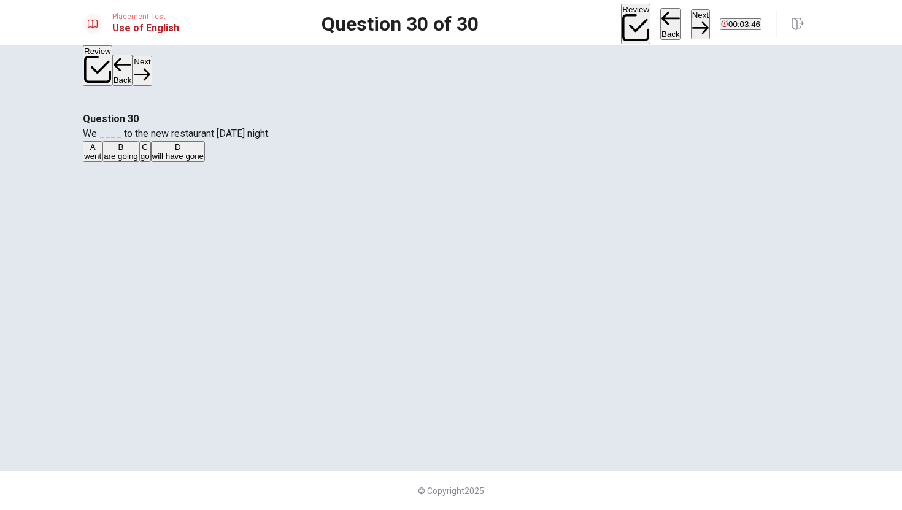
click at [138, 161] on span "are going" at bounding box center [121, 156] width 34 height 9
click at [691, 17] on button "Next" at bounding box center [700, 24] width 19 height 30
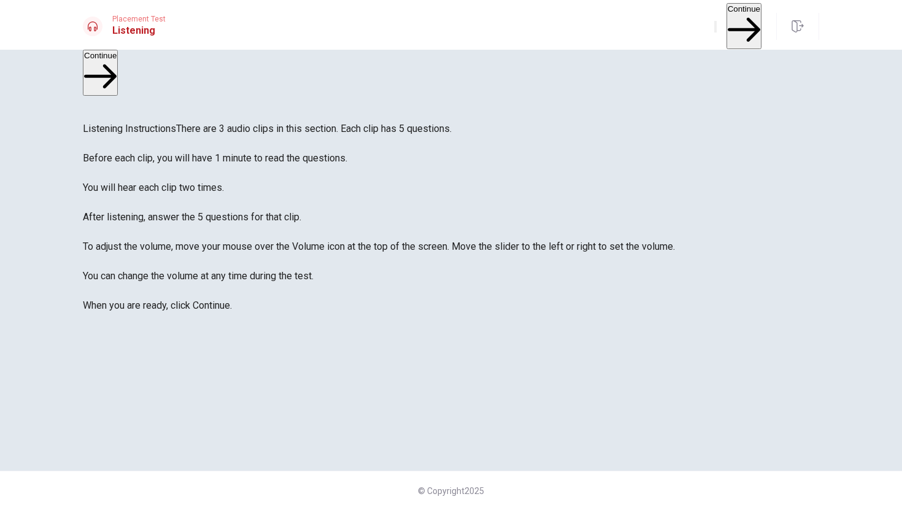
click at [727, 17] on button "Continue" at bounding box center [744, 26] width 35 height 46
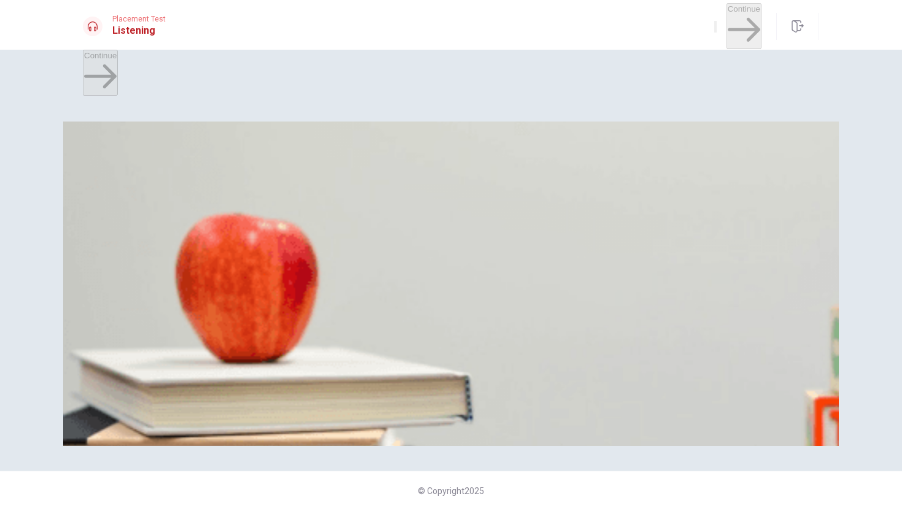
scroll to position [1145, 0]
click at [229, 392] on span "A laptop" at bounding box center [213, 386] width 29 height 9
click at [139, 185] on span "XYZ" at bounding box center [131, 180] width 16 height 9
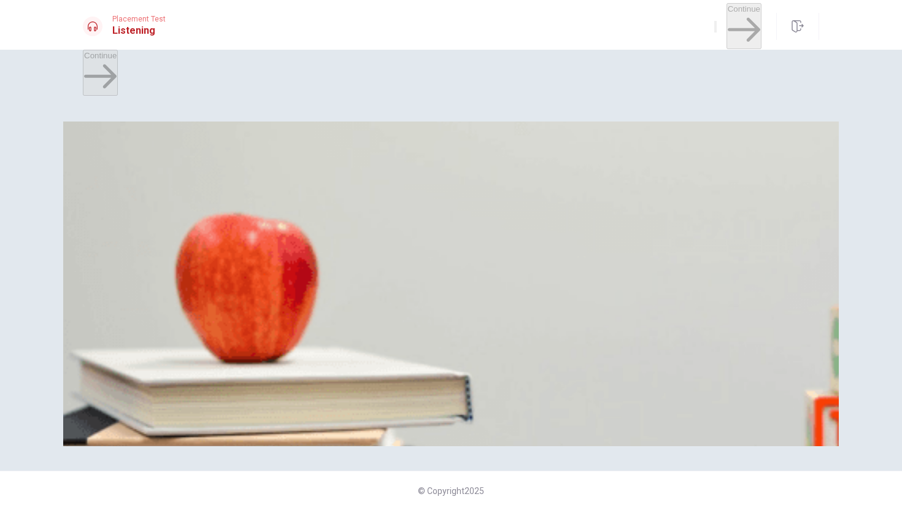
click at [374, 237] on span "Visit another store" at bounding box center [342, 232] width 66 height 9
click at [332, 331] on span "Stylish designs" at bounding box center [304, 335] width 55 height 9
click at [136, 331] on span "Large screens" at bounding box center [110, 335] width 52 height 9
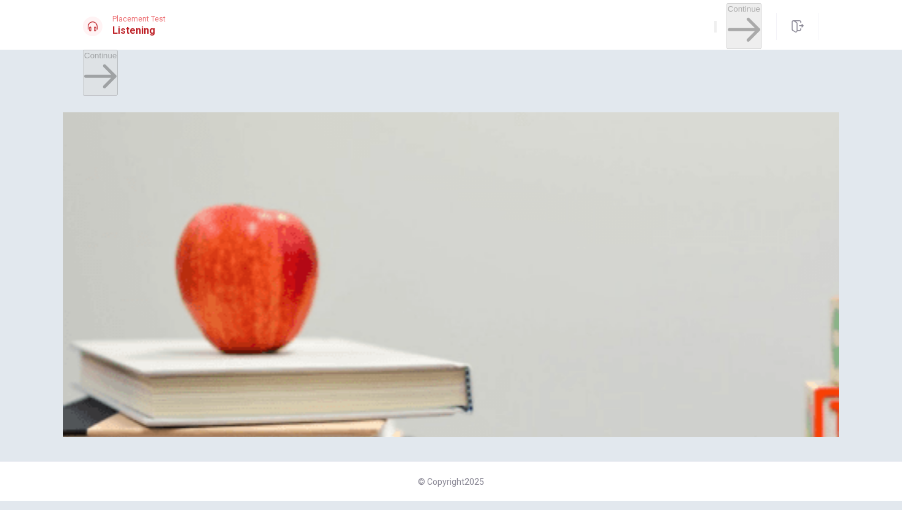
scroll to position [600, 0]
click at [328, 270] on span "Yes, one year with an option to extend" at bounding box center [258, 274] width 139 height 9
click at [233, 322] on span "Reliable customer support" at bounding box center [185, 326] width 95 height 9
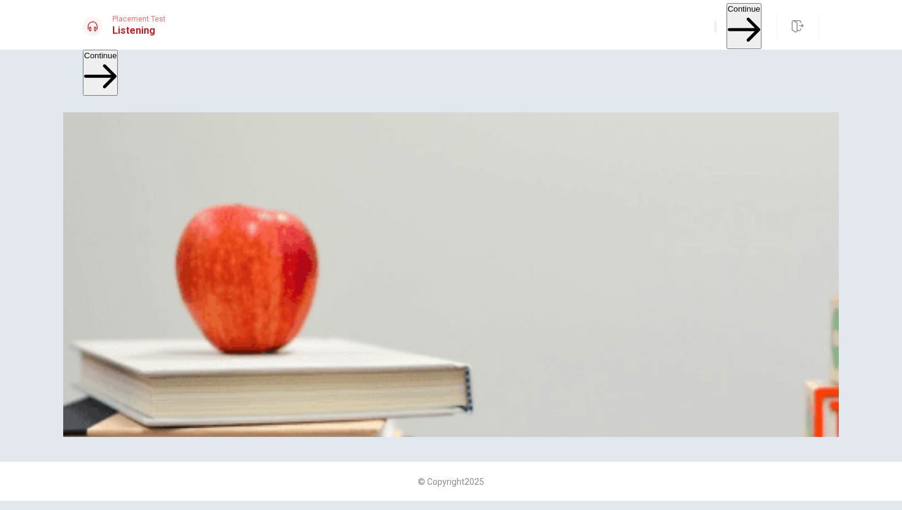
click at [306, 218] on span "Check out the recommended brand" at bounding box center [242, 222] width 128 height 9
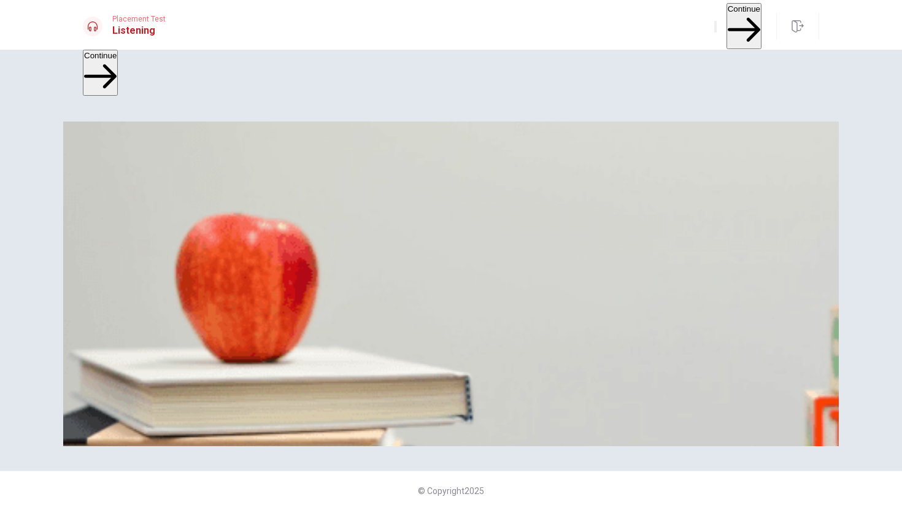
scroll to position [236, 0]
click at [727, 19] on button "Continue" at bounding box center [744, 26] width 35 height 46
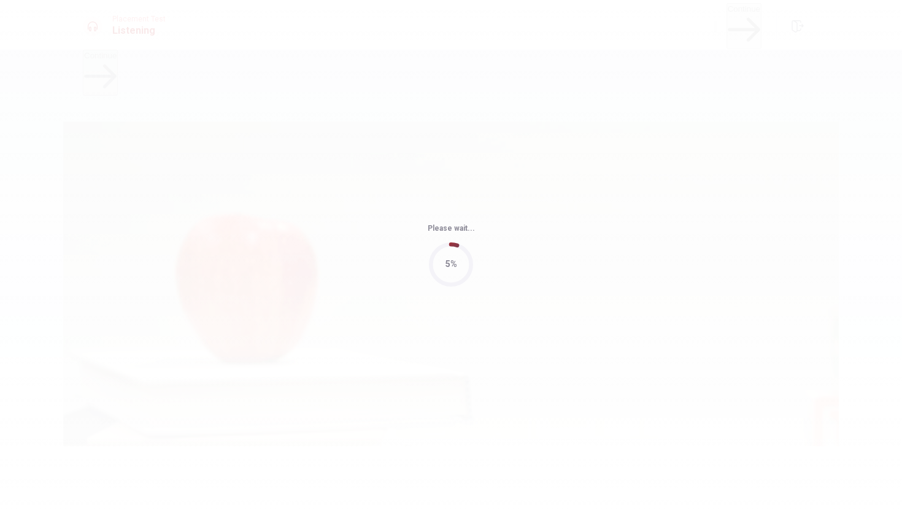
type input "49"
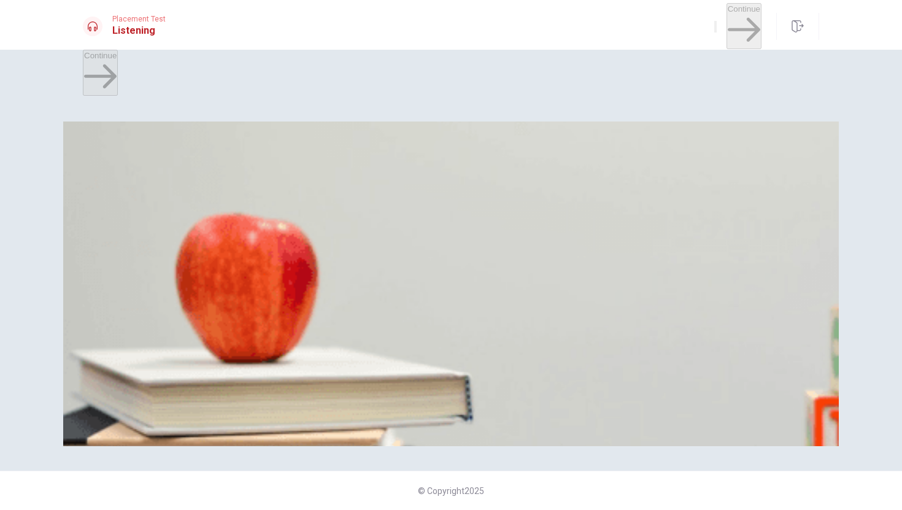
scroll to position [1145, 0]
click at [136, 382] on span "A presentation" at bounding box center [110, 386] width 52 height 9
click at [169, 217] on button "B The visuals" at bounding box center [147, 227] width 44 height 21
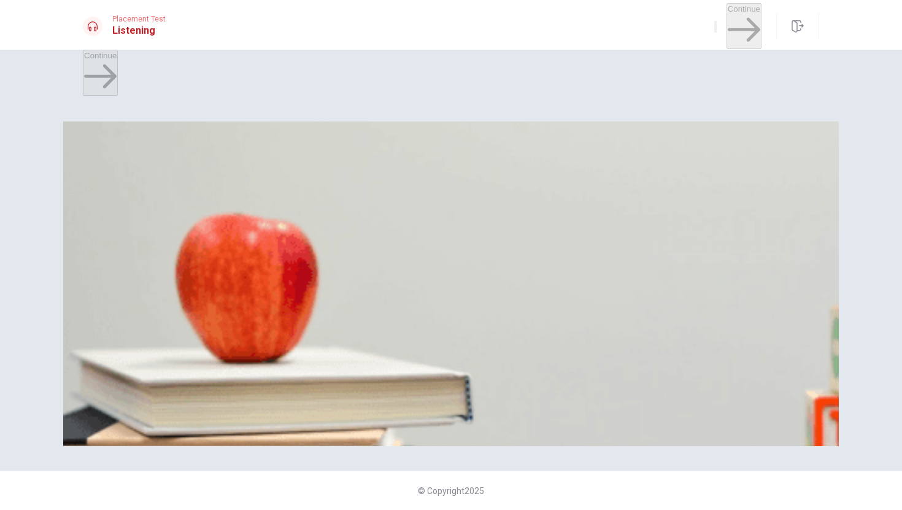
click at [209, 185] on button "C It’s solid" at bounding box center [193, 176] width 32 height 21
click at [380, 340] on span "On both content and design" at bounding box center [329, 335] width 101 height 9
click at [365, 288] on span "She thanks him" at bounding box center [336, 283] width 56 height 9
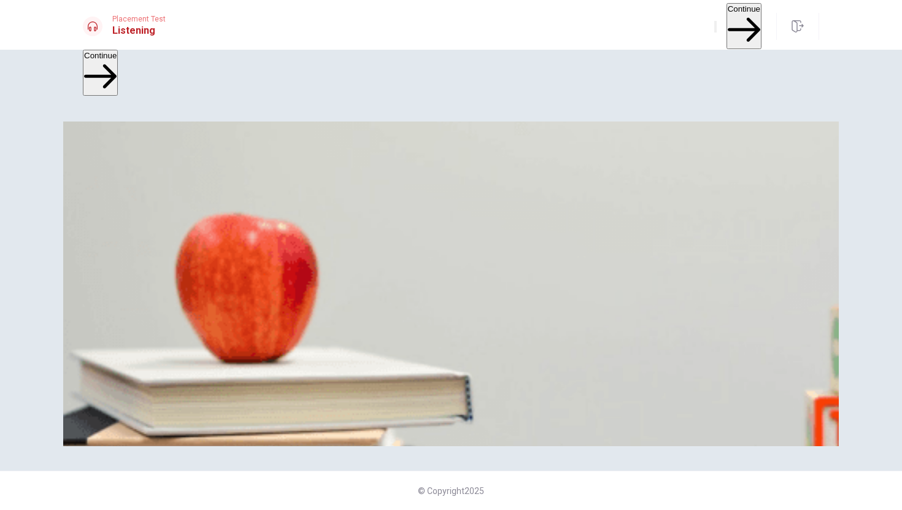
scroll to position [627, 0]
click at [727, 18] on button "Continue" at bounding box center [744, 26] width 35 height 46
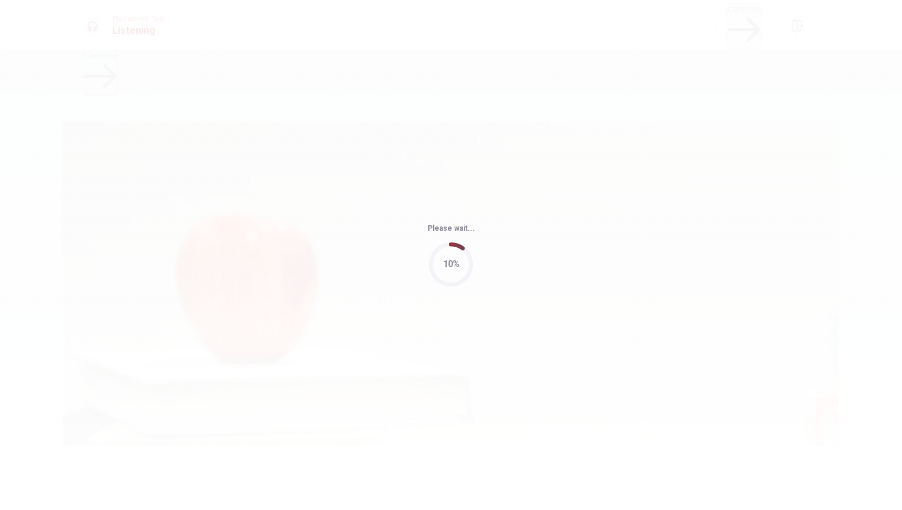
type input "51"
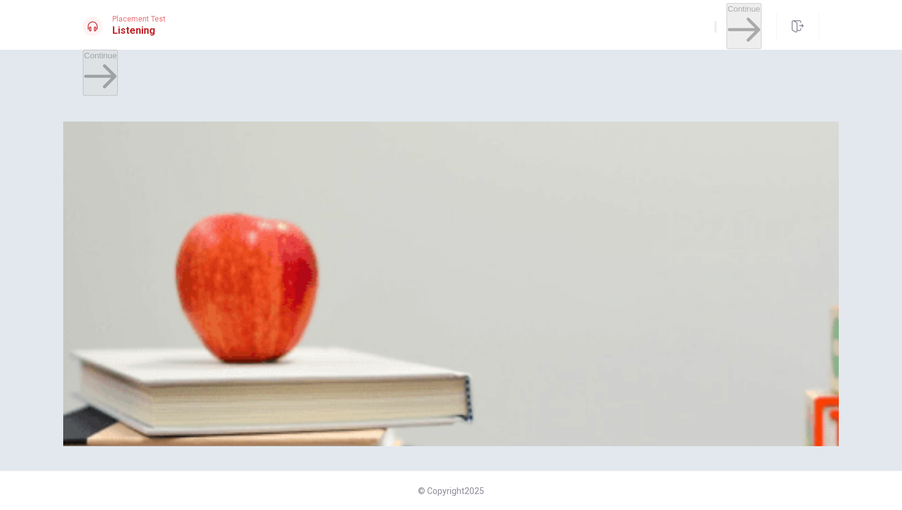
scroll to position [44, 0]
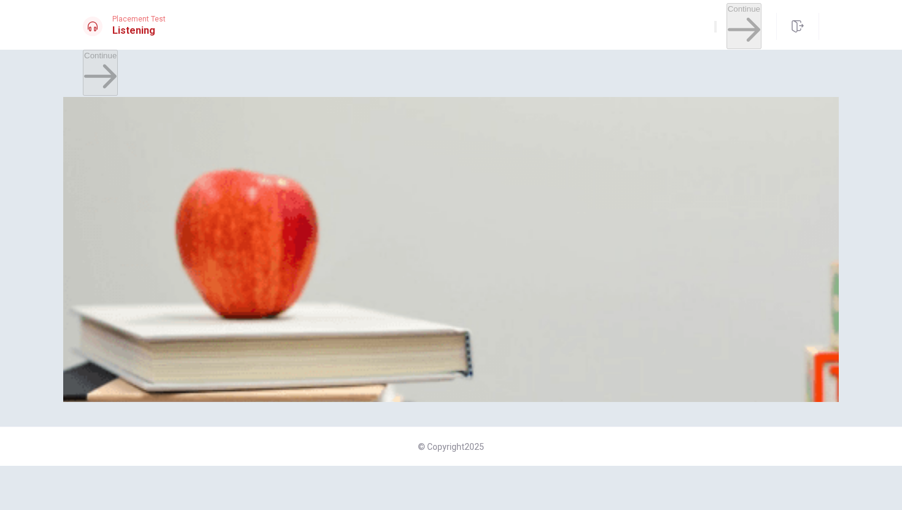
click at [172, 338] on span "At a school" at bounding box center [151, 342] width 41 height 9
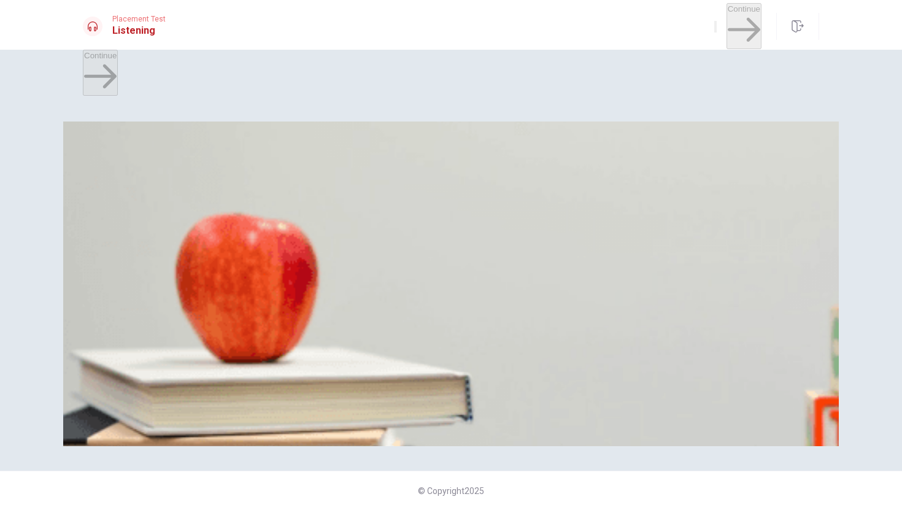
scroll to position [0, 0]
click at [329, 185] on span "Helping kids with homework and activities" at bounding box center [253, 180] width 151 height 9
click at [325, 392] on span "At the [GEOGRAPHIC_DATA]" at bounding box center [270, 386] width 109 height 9
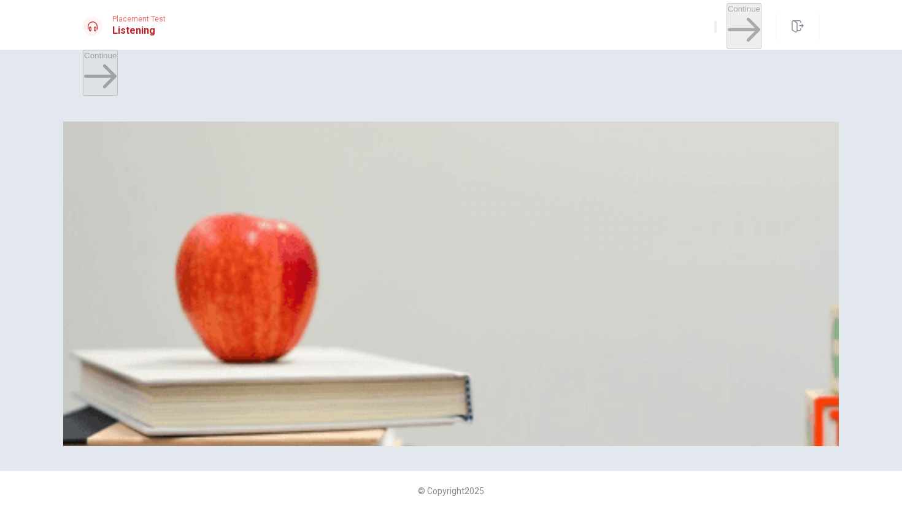
click at [108, 331] on span "Online" at bounding box center [96, 335] width 24 height 9
click at [339, 288] on span "Joining her volunteer program" at bounding box center [285, 283] width 109 height 9
click at [199, 237] on span "Weekdays" at bounding box center [180, 232] width 38 height 9
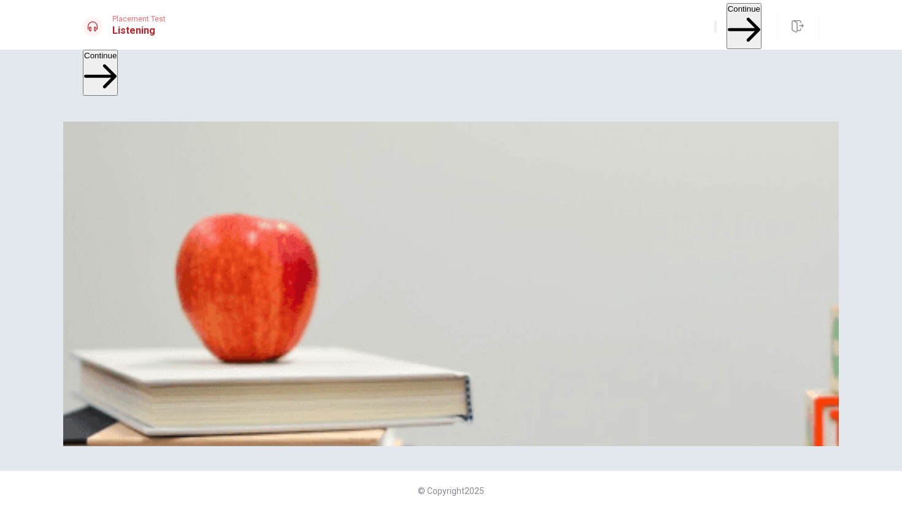
click at [160, 238] on button "B Weekends" at bounding box center [139, 227] width 41 height 21
click at [727, 20] on button "Continue" at bounding box center [744, 26] width 35 height 46
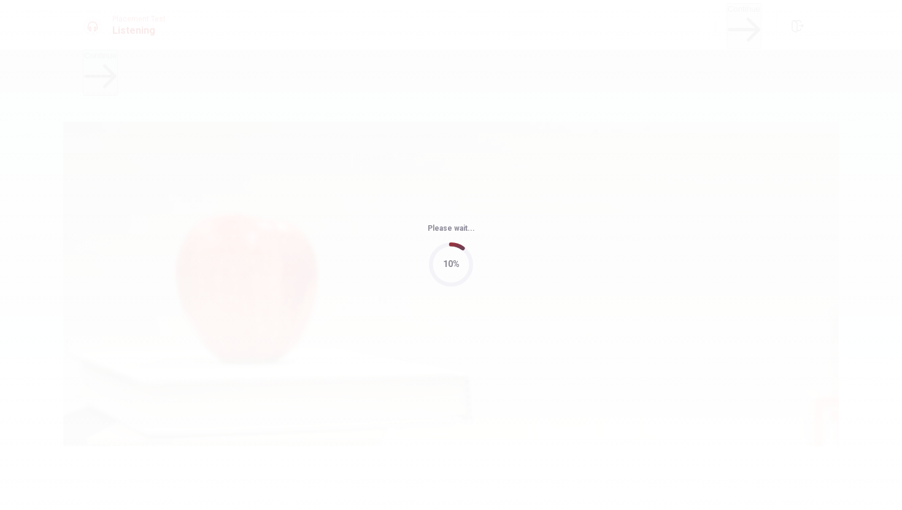
type input "60"
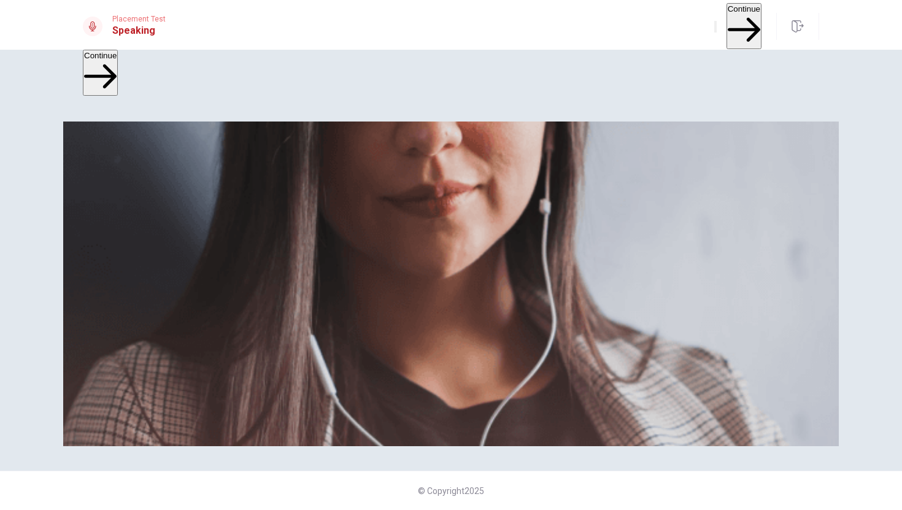
click at [727, 19] on button "Continue" at bounding box center [744, 26] width 35 height 46
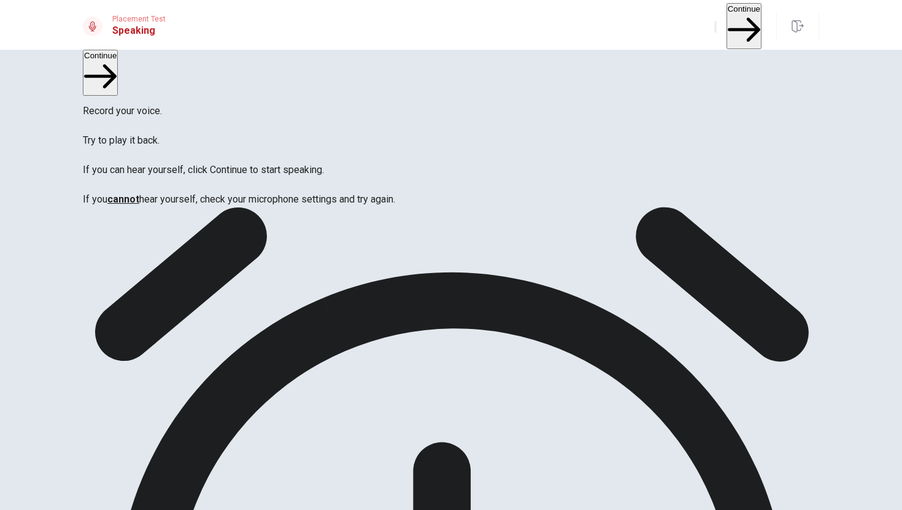
scroll to position [64, 0]
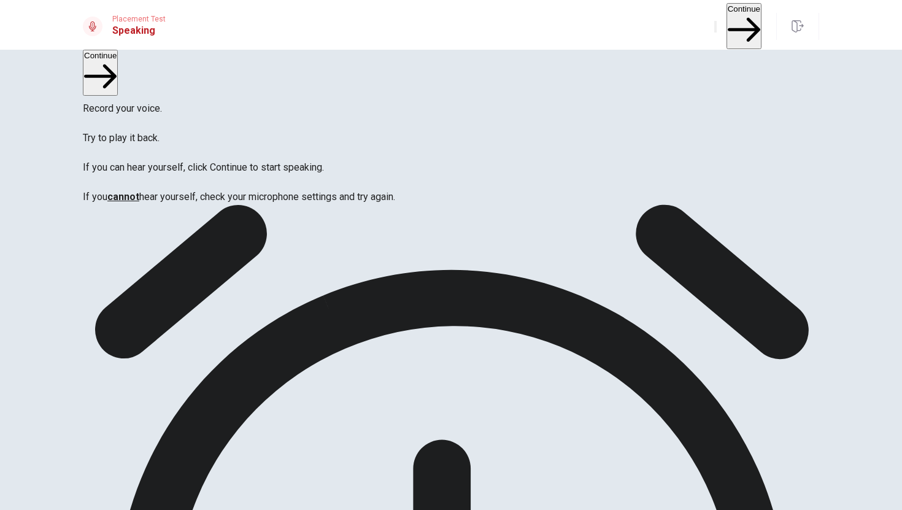
click at [729, 20] on button "Continue" at bounding box center [744, 26] width 35 height 46
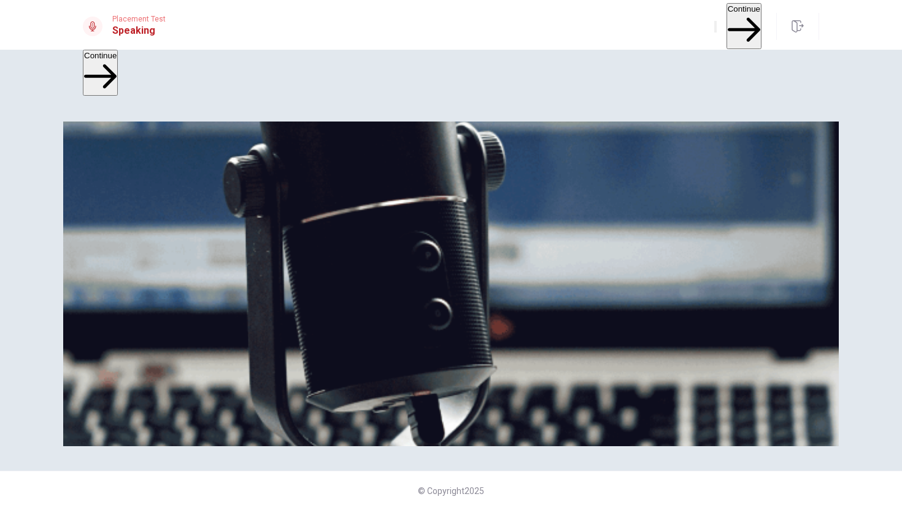
click at [732, 14] on button "Continue" at bounding box center [744, 26] width 35 height 46
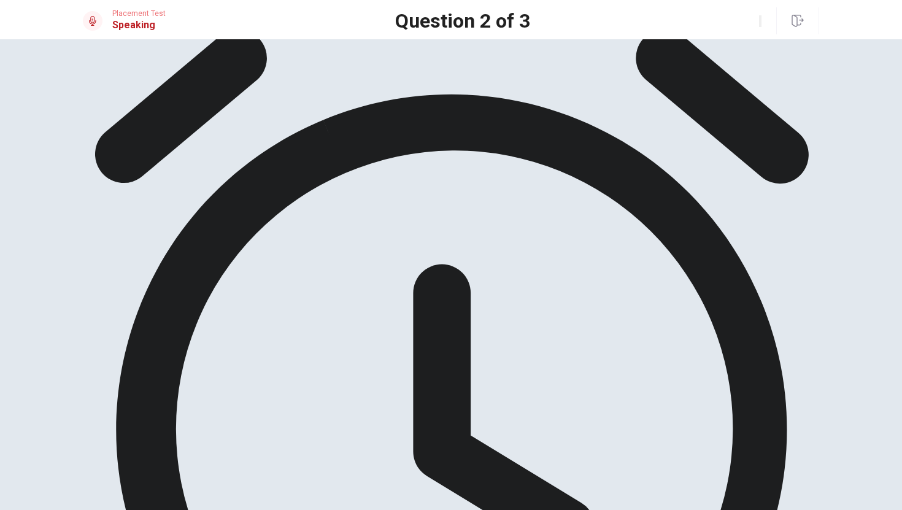
scroll to position [72, 0]
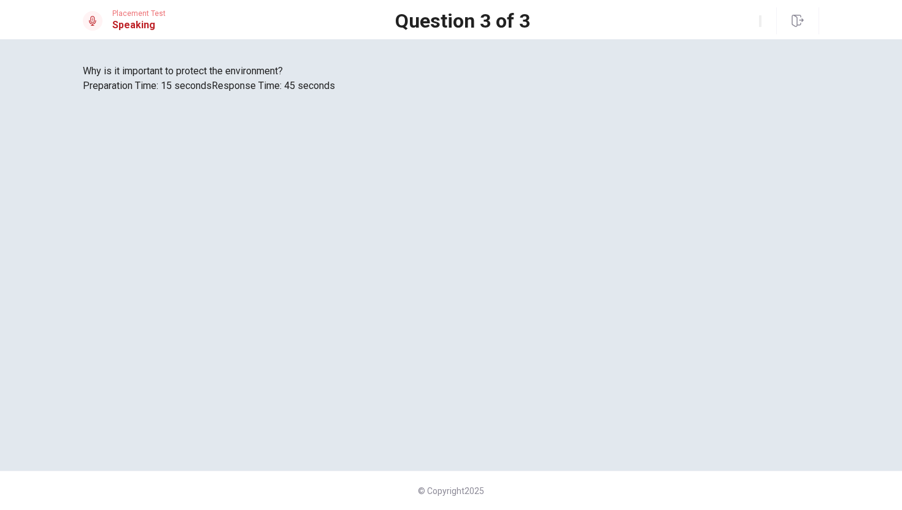
click at [632, 93] on div at bounding box center [451, 93] width 736 height 0
drag, startPoint x: 563, startPoint y: 212, endPoint x: 439, endPoint y: 259, distance: 133.2
click at [455, 93] on div at bounding box center [451, 93] width 736 height 0
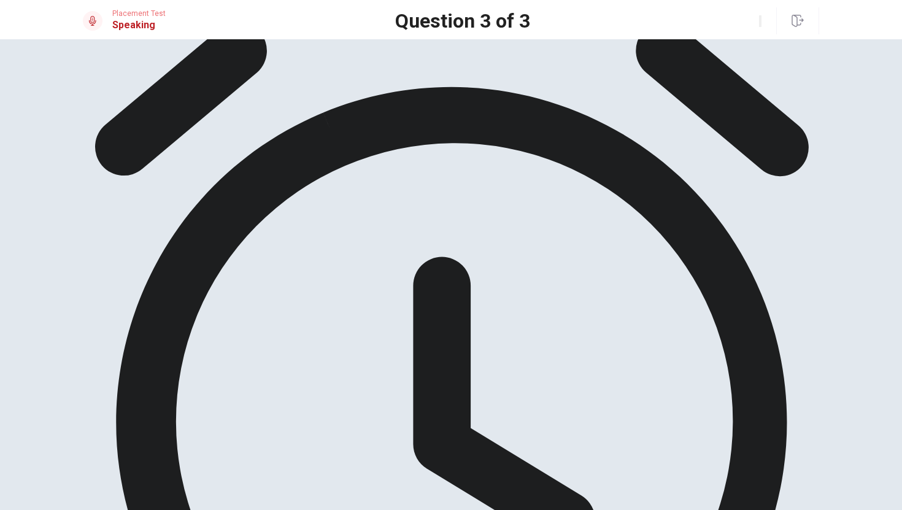
scroll to position [0, 0]
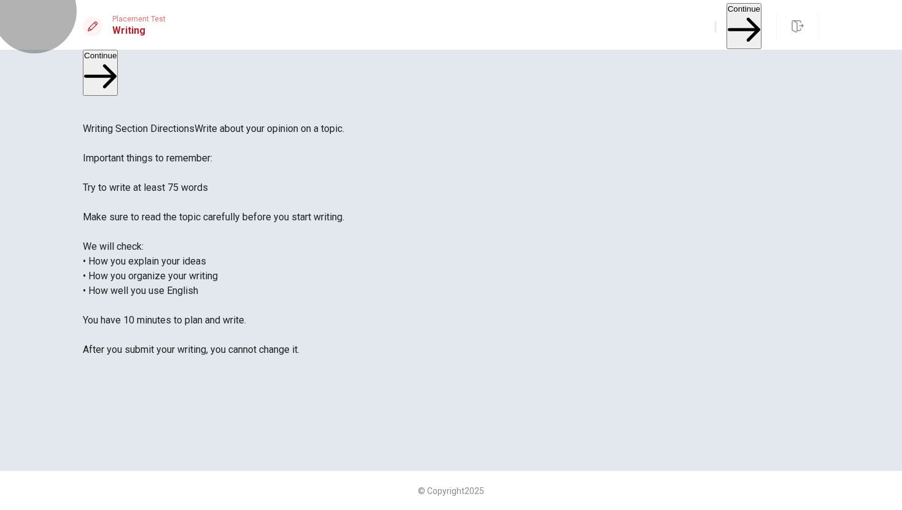
click at [727, 20] on button "Continue" at bounding box center [744, 26] width 35 height 46
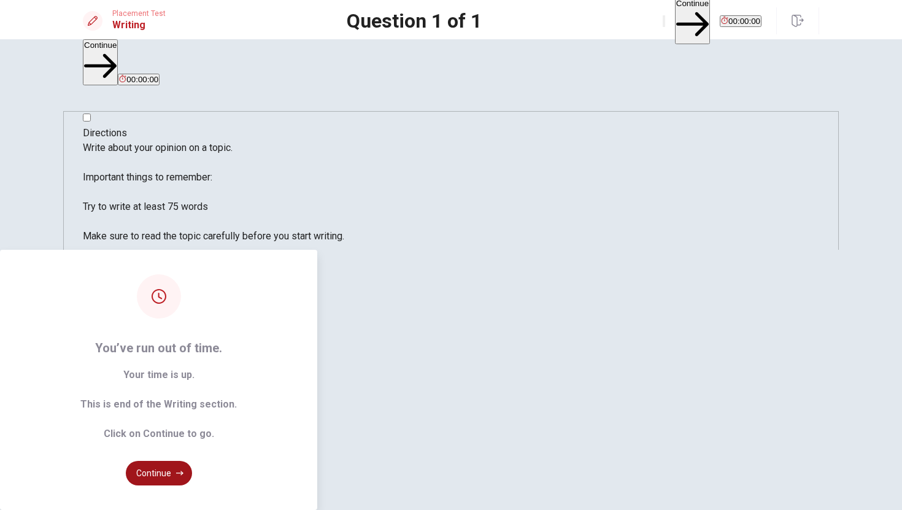
type textarea "The activity that brings peace of me and helps me to recharge, its playing musi…"
click at [192, 461] on button "Continue" at bounding box center [159, 473] width 66 height 25
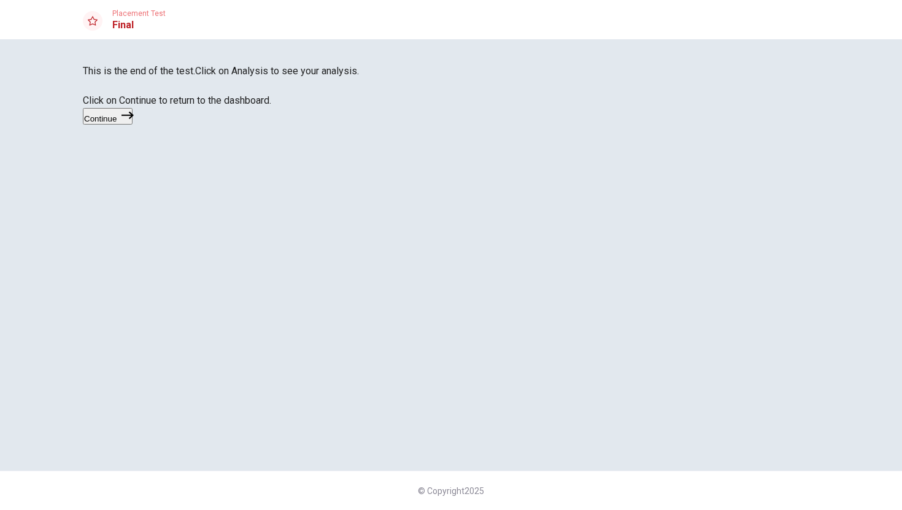
click at [133, 125] on button "Continue" at bounding box center [108, 116] width 50 height 17
